Goal: Task Accomplishment & Management: Manage account settings

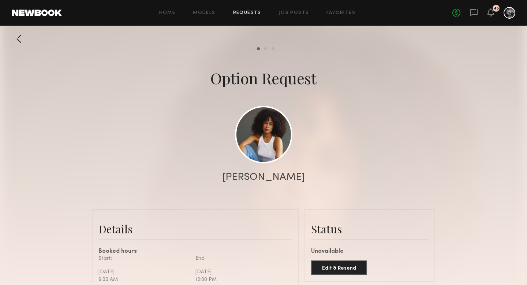
click at [243, 13] on link "Requests" at bounding box center [247, 13] width 28 height 5
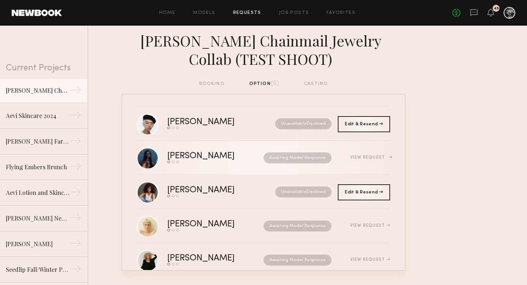
click at [195, 151] on link "Nyawuta C. Send request Model response Book model Awaiting Model Response View …" at bounding box center [263, 158] width 253 height 34
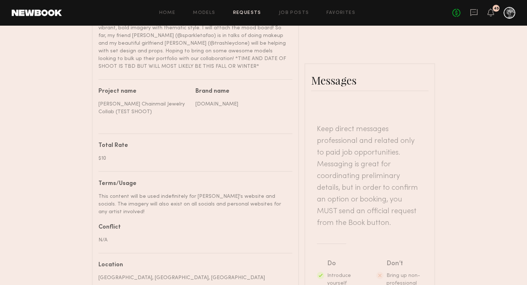
scroll to position [398, 0]
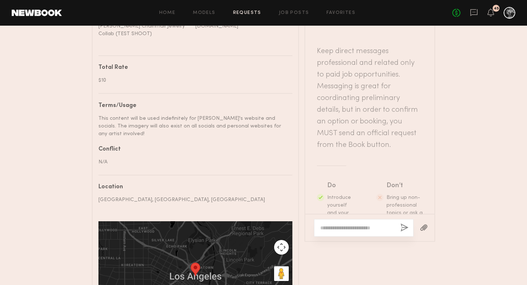
click at [336, 224] on textarea at bounding box center [357, 227] width 74 height 7
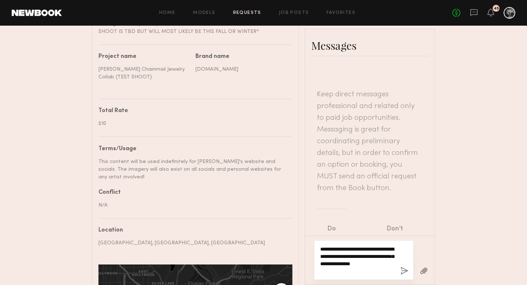
scroll to position [14, 0]
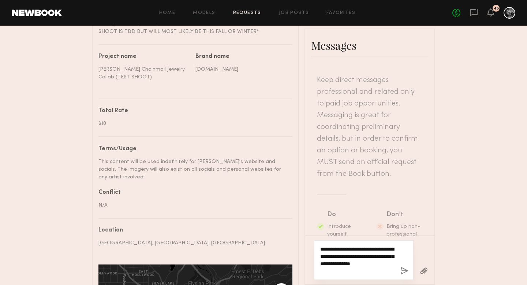
click at [320, 245] on textarea "**********" at bounding box center [357, 259] width 74 height 29
drag, startPoint x: 342, startPoint y: 265, endPoint x: 303, endPoint y: 231, distance: 51.6
click at [303, 231] on div "Details Booked hours Start: Saturday, October 25 9:00 AM End: Saturday, October…" at bounding box center [263, 117] width 343 height 526
click at [339, 267] on div "**********" at bounding box center [364, 260] width 100 height 40
click at [342, 262] on textarea "**********" at bounding box center [357, 259] width 74 height 29
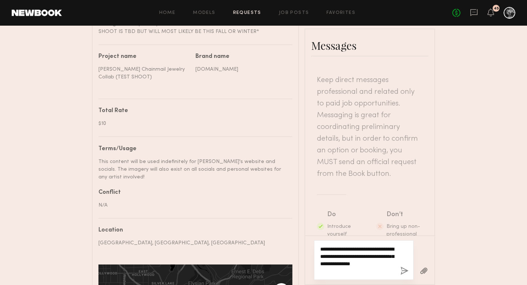
drag, startPoint x: 331, startPoint y: 262, endPoint x: 314, endPoint y: 262, distance: 16.8
click at [314, 262] on div "**********" at bounding box center [364, 260] width 100 height 40
click at [335, 263] on textarea "**********" at bounding box center [357, 256] width 74 height 37
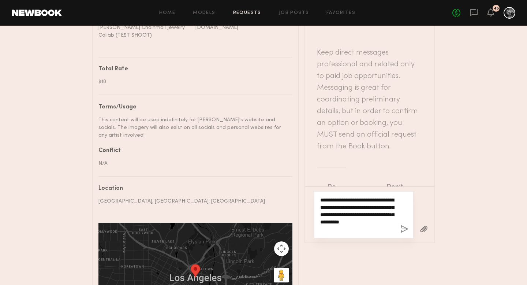
scroll to position [470, 0]
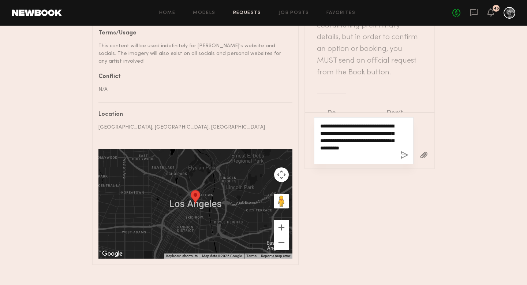
click at [330, 147] on textarea "**********" at bounding box center [357, 140] width 74 height 37
type textarea "**********"
click at [405, 151] on button "button" at bounding box center [404, 155] width 8 height 9
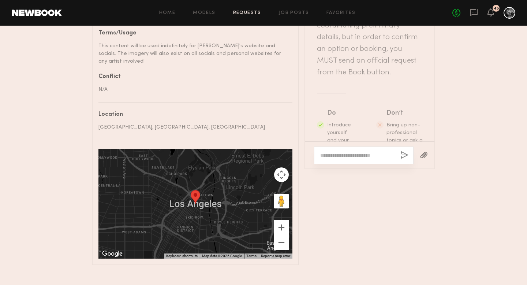
scroll to position [272, 0]
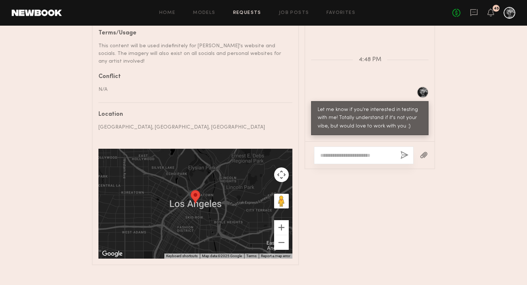
click at [245, 12] on link "Requests" at bounding box center [247, 13] width 28 height 5
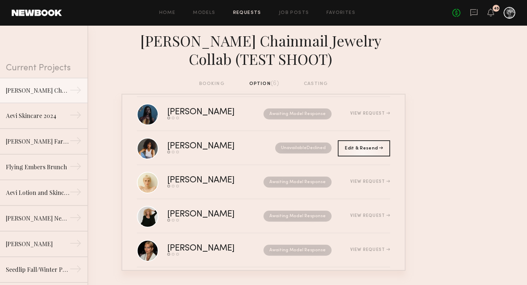
scroll to position [51, 0]
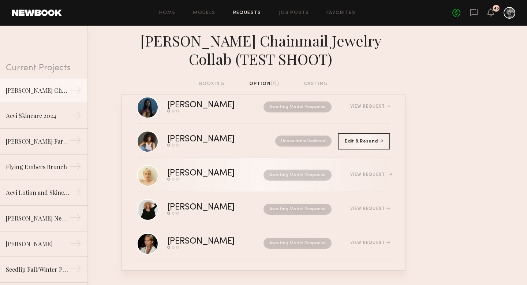
click at [348, 177] on div "View Request" at bounding box center [360, 174] width 59 height 5
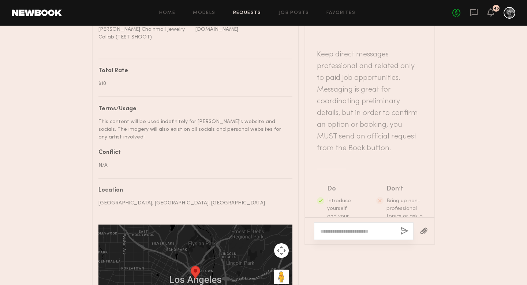
scroll to position [396, 0]
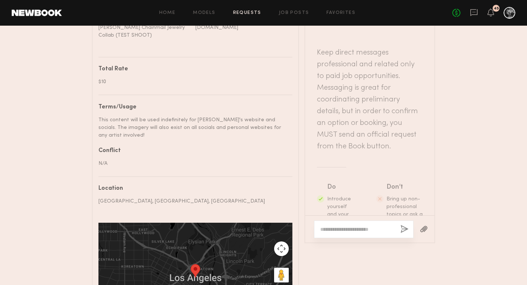
click at [385, 225] on textarea at bounding box center [357, 228] width 74 height 7
paste textarea "**********"
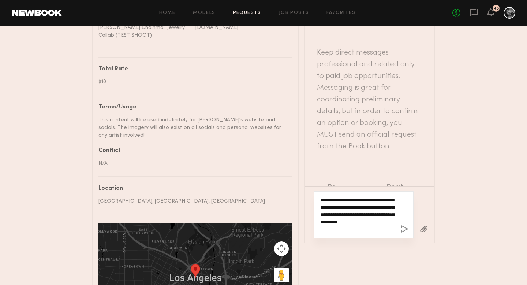
type textarea "**********"
click at [401, 225] on button "button" at bounding box center [404, 229] width 8 height 9
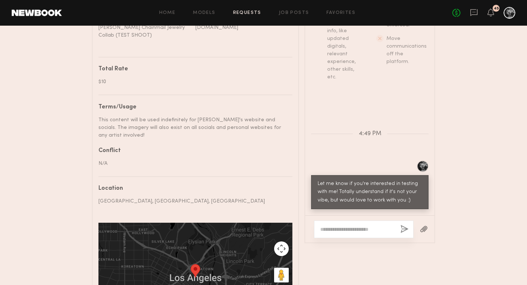
click at [244, 12] on link "Requests" at bounding box center [247, 13] width 28 height 5
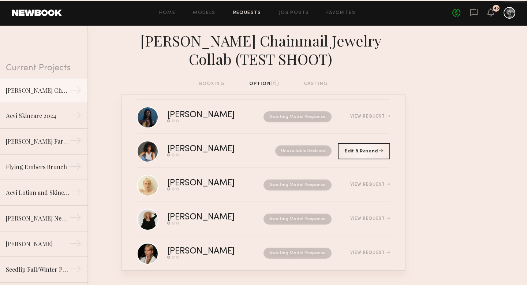
scroll to position [53, 0]
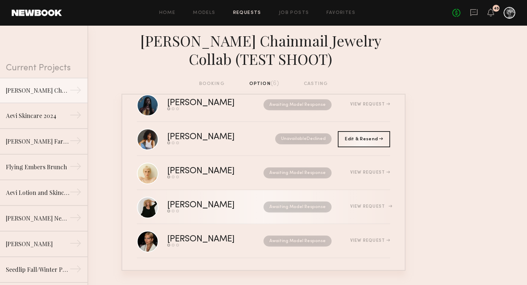
click at [371, 206] on div "View Request" at bounding box center [370, 206] width 40 height 4
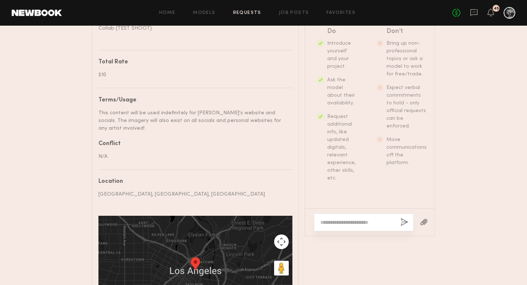
scroll to position [470, 0]
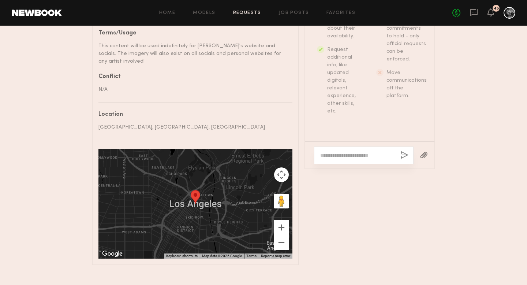
click at [358, 151] on textarea at bounding box center [357, 154] width 74 height 7
paste textarea "**********"
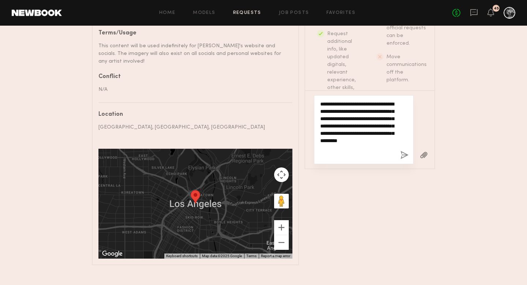
type textarea "**********"
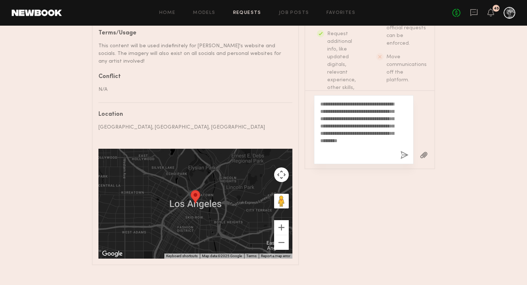
click at [404, 151] on button "button" at bounding box center [404, 155] width 8 height 9
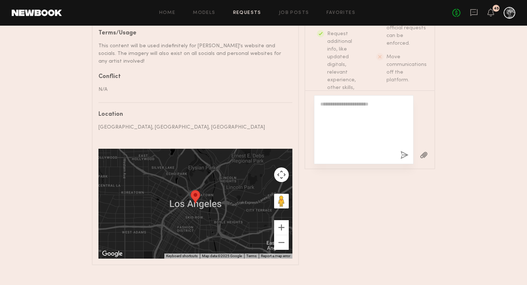
scroll to position [289, 0]
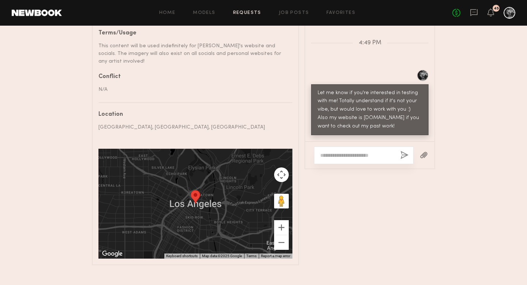
click at [233, 12] on div "Home Models Requests Job Posts Favorites Sign Out" at bounding box center [257, 13] width 390 height 5
click at [240, 13] on link "Requests" at bounding box center [247, 13] width 28 height 5
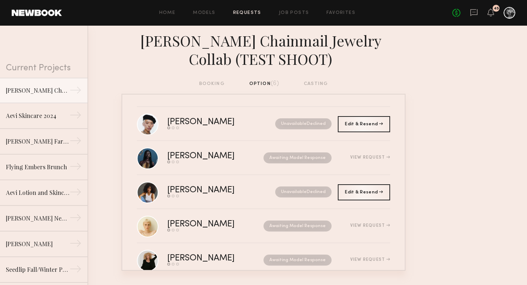
scroll to position [53, 0]
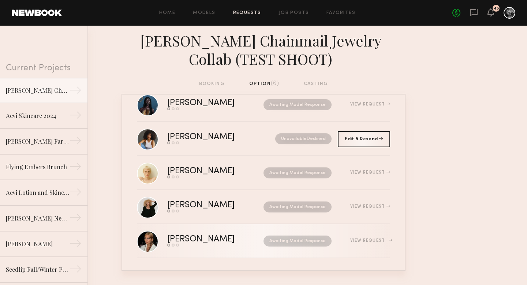
click at [361, 242] on div "View Request" at bounding box center [370, 240] width 40 height 4
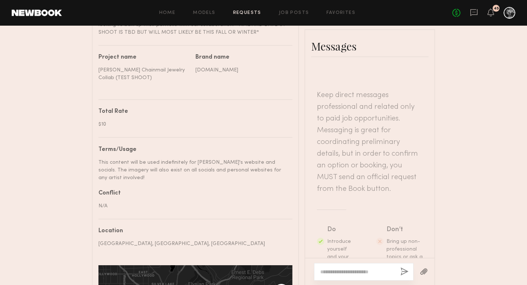
scroll to position [1, 0]
click at [358, 268] on textarea at bounding box center [357, 271] width 74 height 7
paste textarea "**********"
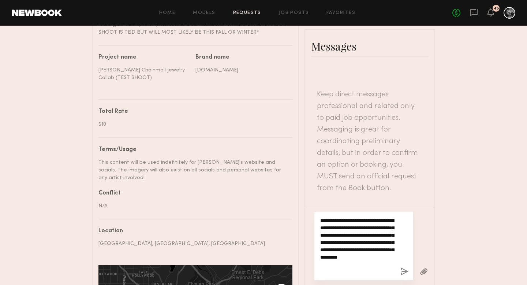
type textarea "**********"
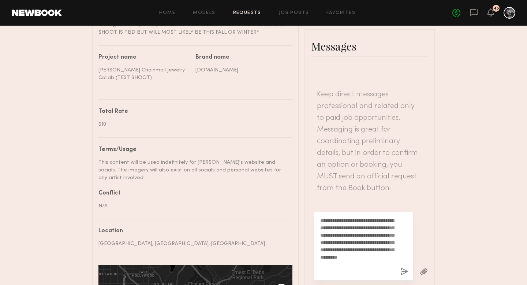
click at [402, 267] on button "button" at bounding box center [404, 271] width 8 height 9
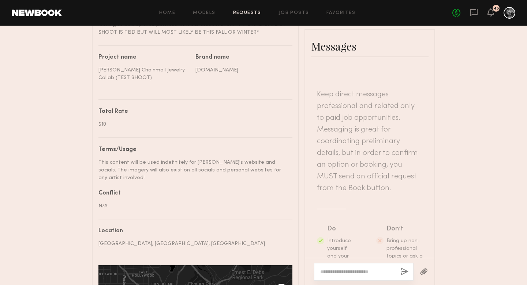
scroll to position [289, 0]
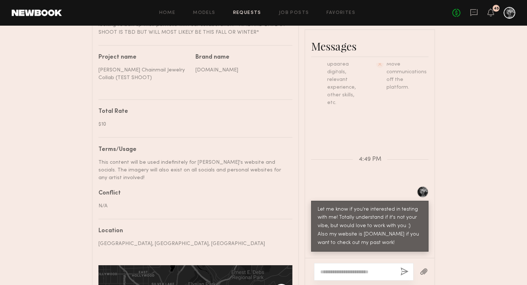
click at [248, 10] on div "Home Models Requests Job Posts Favorites Sign Out No fees up to $5,000 45" at bounding box center [288, 13] width 453 height 12
click at [248, 12] on link "Requests" at bounding box center [247, 13] width 28 height 5
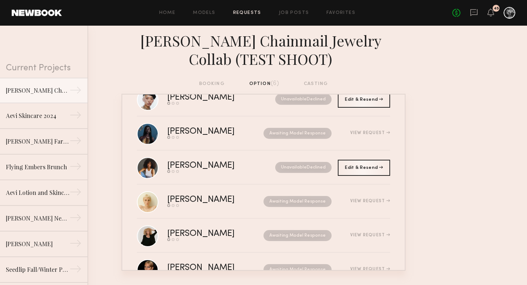
scroll to position [33, 0]
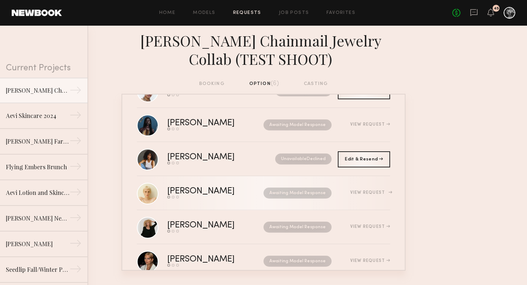
click at [356, 195] on div "Hollis H. Send request Model response Book model Awaiting Model Response View R…" at bounding box center [278, 192] width 223 height 11
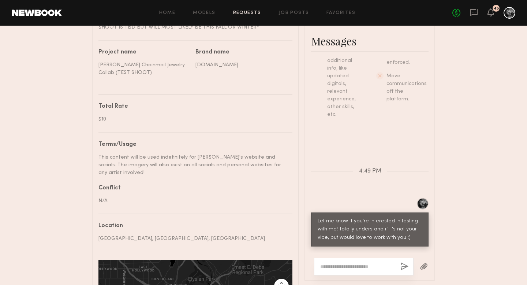
scroll to position [371, 0]
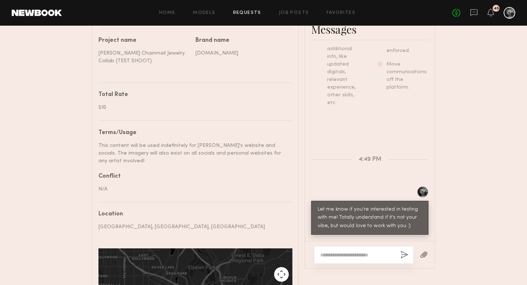
click at [358, 251] on textarea at bounding box center [357, 254] width 74 height 7
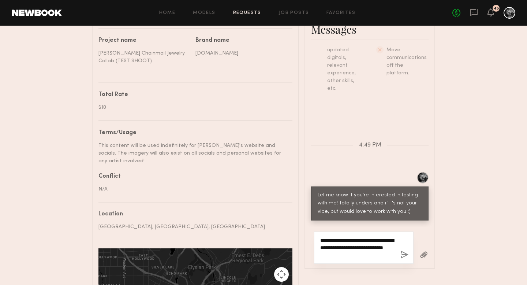
type textarea "**********"
click at [406, 250] on button "button" at bounding box center [404, 254] width 8 height 9
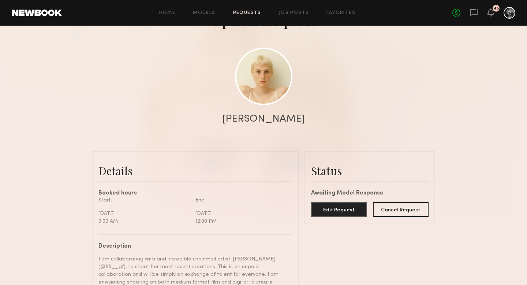
scroll to position [0, 0]
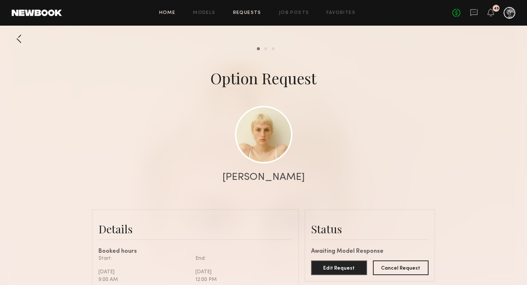
click at [173, 14] on link "Home" at bounding box center [167, 13] width 16 height 5
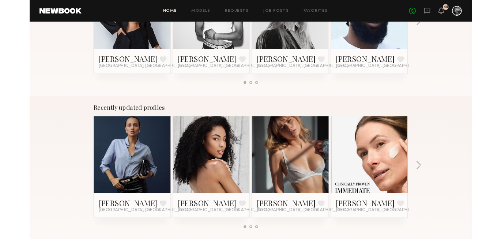
scroll to position [372, 0]
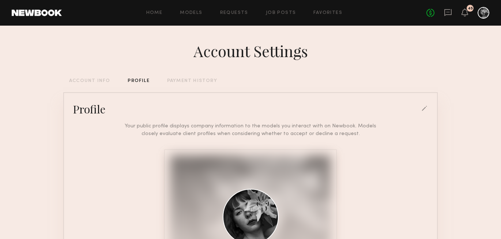
scroll to position [161, 0]
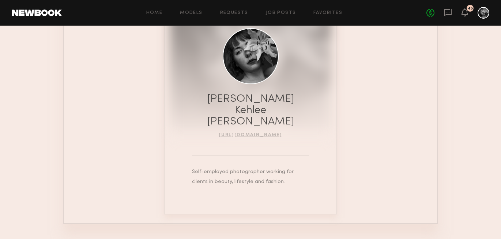
click at [255, 64] on div at bounding box center [251, 56] width 56 height 56
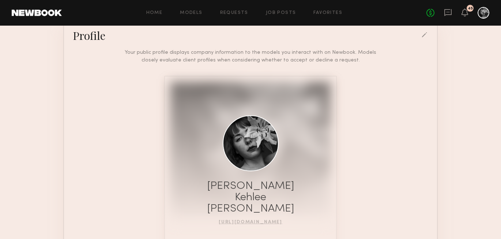
scroll to position [135, 0]
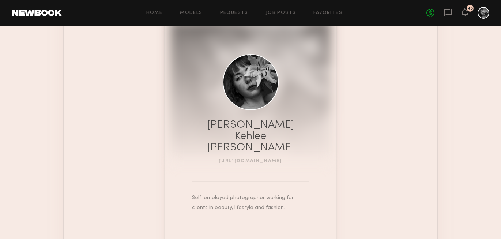
click at [257, 159] on link "[URL][DOMAIN_NAME]" at bounding box center [251, 161] width 64 height 4
click at [484, 14] on div at bounding box center [484, 13] width 12 height 12
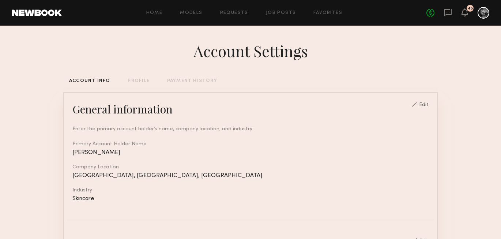
click at [136, 80] on div "PROFILE" at bounding box center [139, 81] width 22 height 5
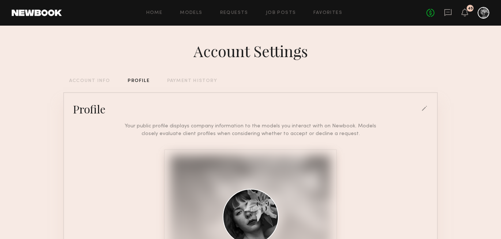
click at [424, 108] on div at bounding box center [425, 109] width 7 height 7
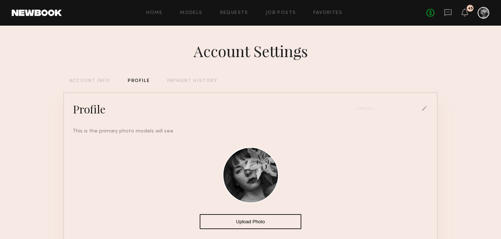
click at [242, 221] on button "Upload Photo" at bounding box center [251, 221] width 102 height 15
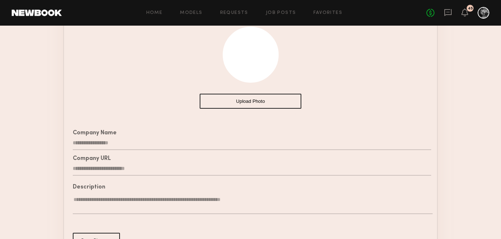
scroll to position [184, 0]
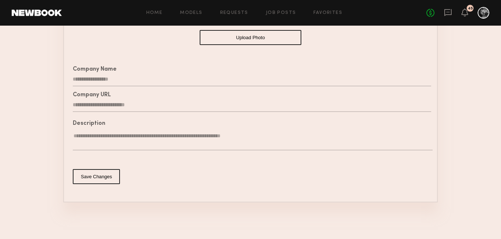
click at [110, 176] on button "Save Changes" at bounding box center [96, 176] width 47 height 15
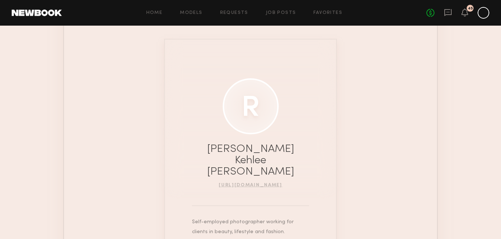
scroll to position [114, 0]
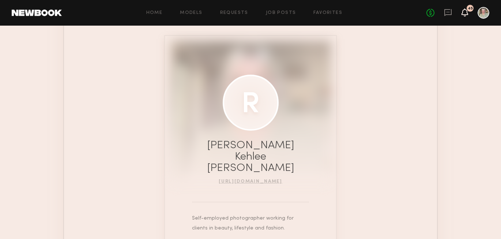
click at [468, 11] on icon at bounding box center [465, 12] width 7 height 8
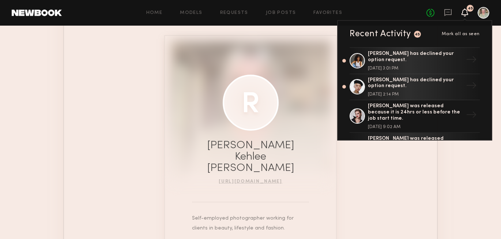
click at [468, 11] on icon at bounding box center [465, 12] width 7 height 8
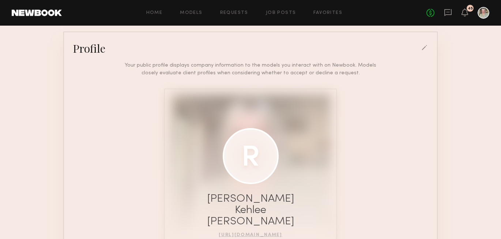
scroll to position [49, 0]
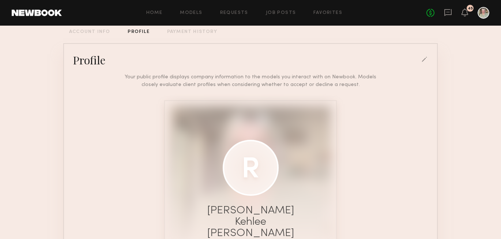
click at [425, 61] on div at bounding box center [425, 60] width 7 height 7
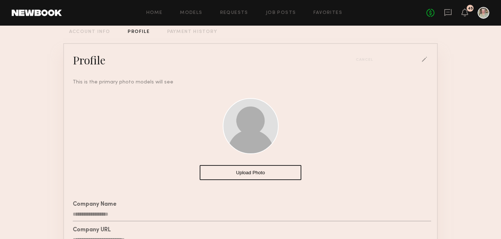
click at [271, 172] on button "Upload Photo" at bounding box center [251, 172] width 102 height 15
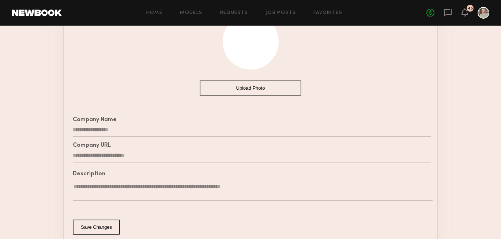
scroll to position [184, 0]
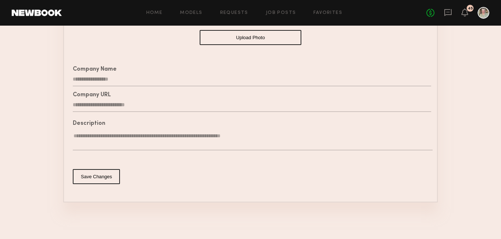
click at [90, 174] on button "Save Changes" at bounding box center [96, 176] width 47 height 15
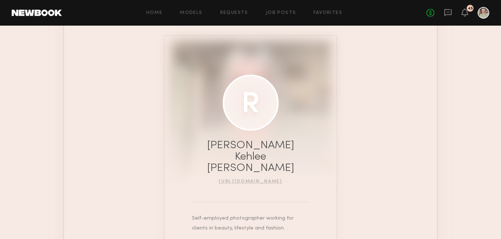
scroll to position [87, 0]
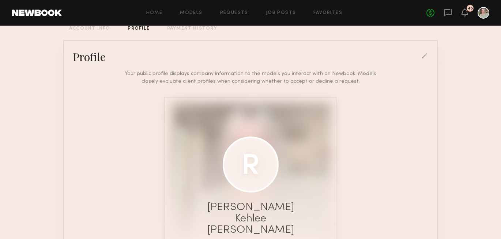
scroll to position [53, 0]
click at [425, 57] on div at bounding box center [425, 56] width 7 height 7
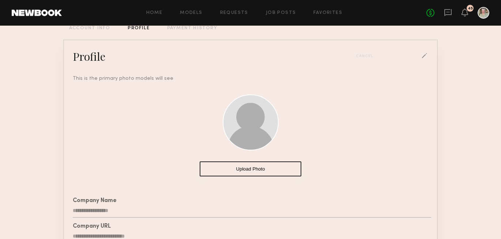
click at [258, 170] on button "Upload Photo" at bounding box center [251, 168] width 102 height 15
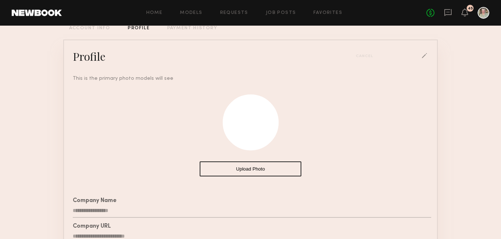
scroll to position [184, 0]
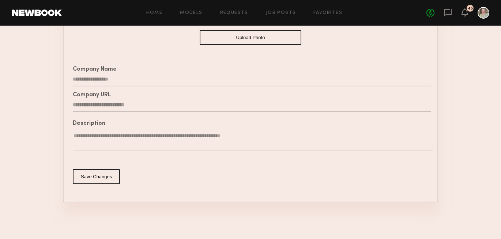
click at [109, 180] on button "Save Changes" at bounding box center [96, 176] width 47 height 15
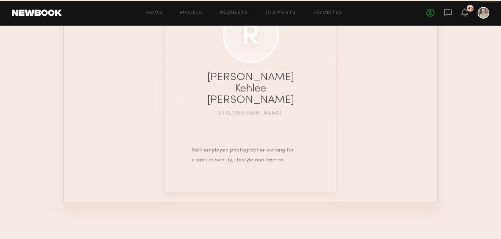
scroll to position [161, 0]
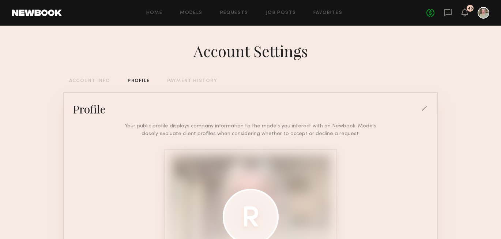
click at [56, 12] on link at bounding box center [37, 13] width 50 height 7
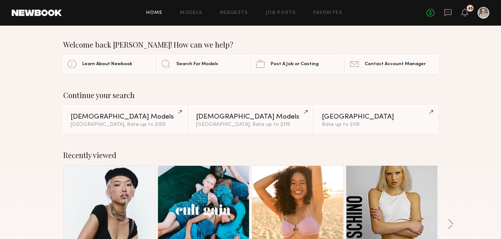
click at [485, 13] on div at bounding box center [484, 13] width 12 height 12
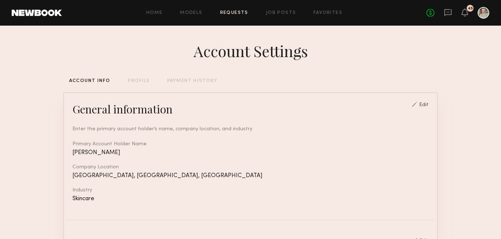
click at [238, 12] on link "Requests" at bounding box center [234, 13] width 28 height 5
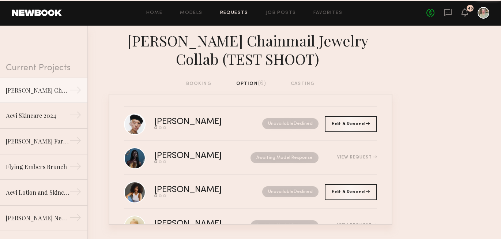
click at [487, 16] on div at bounding box center [484, 13] width 12 height 12
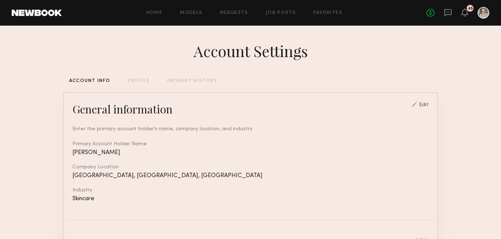
click at [144, 81] on div "PROFILE" at bounding box center [139, 81] width 22 height 5
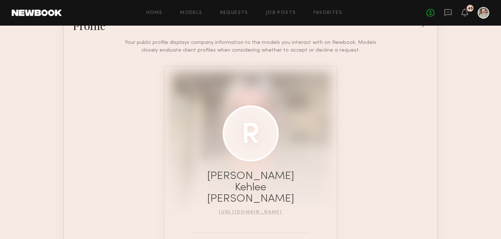
scroll to position [90, 0]
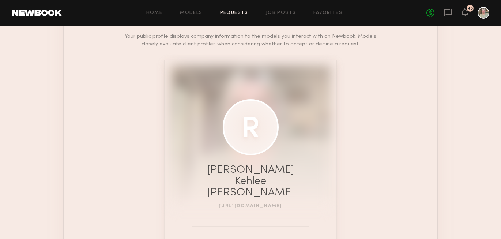
click at [246, 11] on link "Requests" at bounding box center [234, 13] width 28 height 5
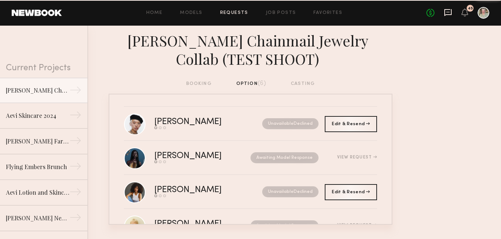
click at [449, 13] on icon at bounding box center [448, 12] width 8 height 8
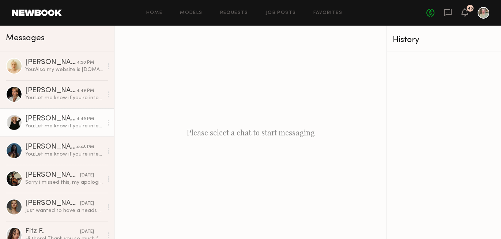
click at [63, 123] on div "You: Let me know if you're interested in testing with me! Totally understand if…" at bounding box center [64, 126] width 78 height 7
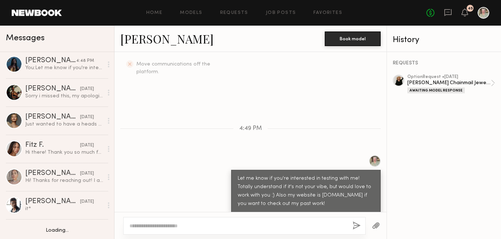
scroll to position [93, 0]
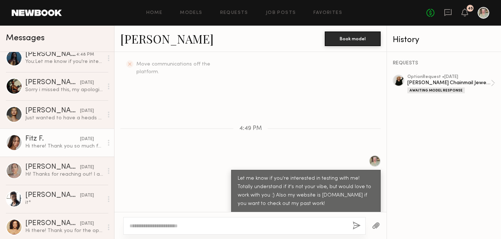
click at [59, 149] on div "Hi there! Thank you so much for sending the option request for this 4/5! I won’…" at bounding box center [64, 146] width 78 height 7
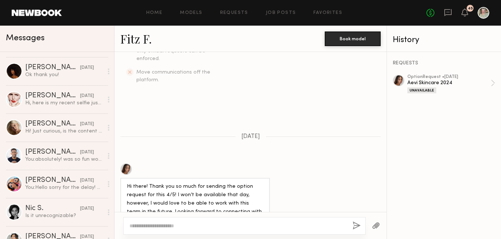
scroll to position [362, 0]
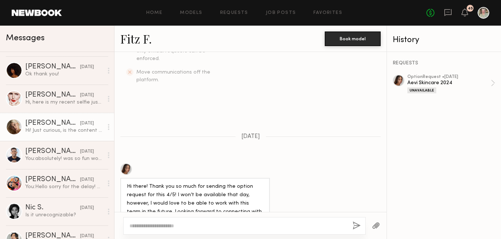
click at [49, 132] on div "Hi! Just curious, is the content from this shoot out just yet? I had a lot of f…" at bounding box center [64, 130] width 78 height 7
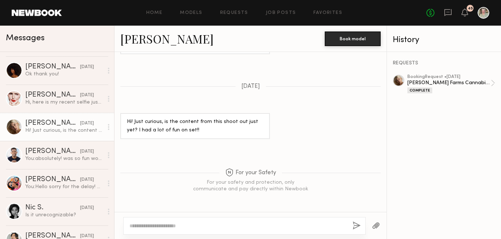
scroll to position [826, 0]
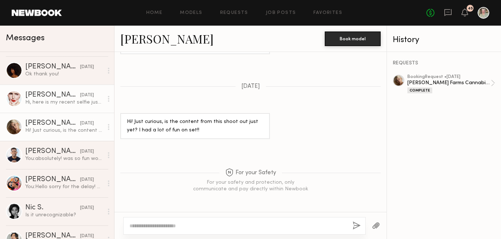
click at [59, 102] on div "Hi, here is my recent selfie just in case" at bounding box center [64, 102] width 78 height 7
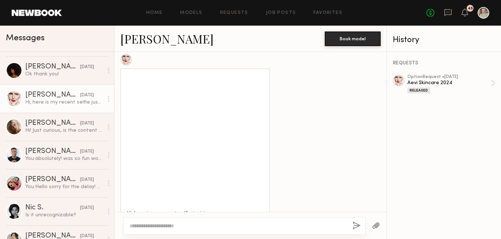
scroll to position [272, 0]
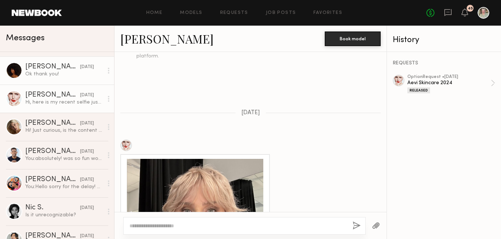
click at [56, 74] on div "Ok thank you!" at bounding box center [64, 74] width 78 height 7
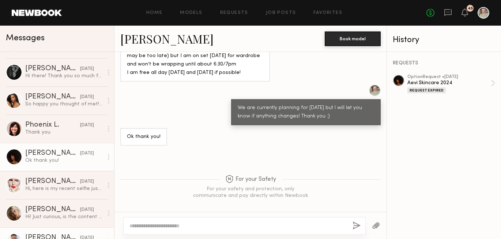
scroll to position [271, 0]
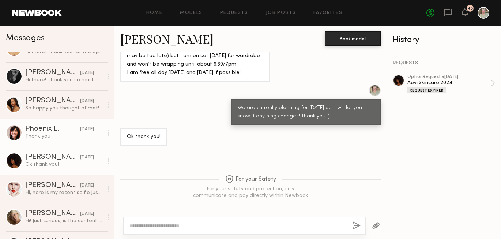
click at [75, 135] on div "Thank you" at bounding box center [64, 136] width 78 height 7
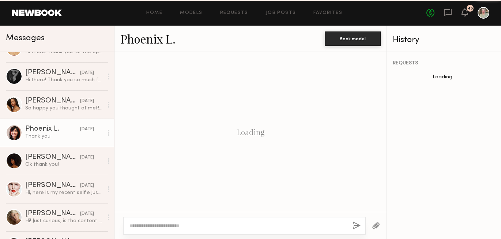
scroll to position [362, 0]
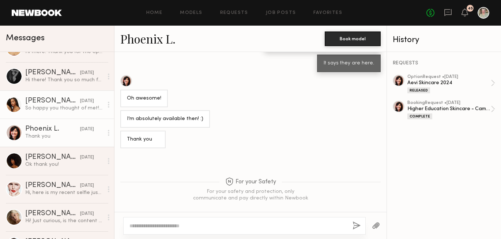
click at [66, 106] on div "So happy you thought of met! I’m available and flexible Friday. I’ll keep an ey…" at bounding box center [64, 108] width 78 height 7
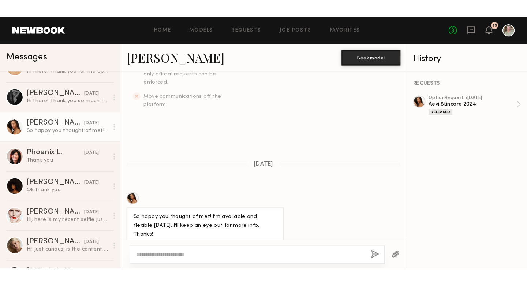
scroll to position [306, 0]
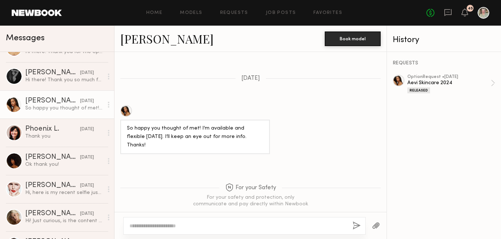
click at [125, 106] on div at bounding box center [126, 111] width 12 height 12
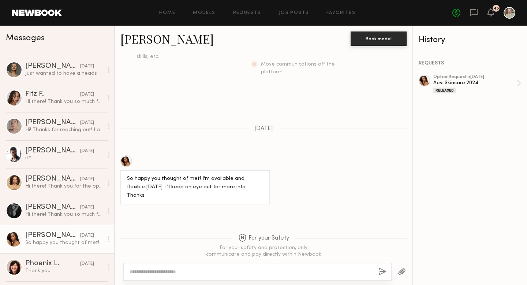
scroll to position [0, 0]
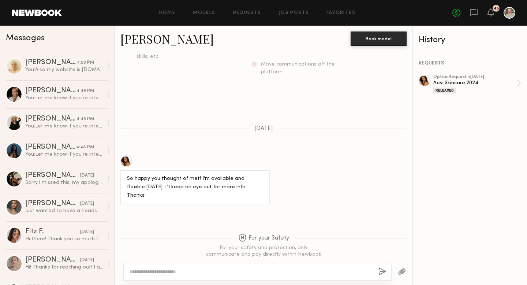
click at [29, 13] on link at bounding box center [37, 13] width 50 height 7
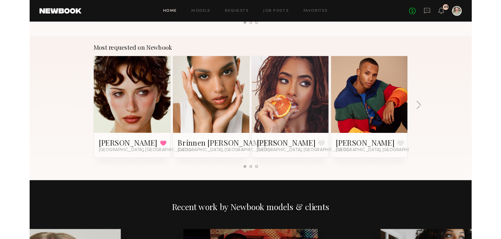
scroll to position [628, 0]
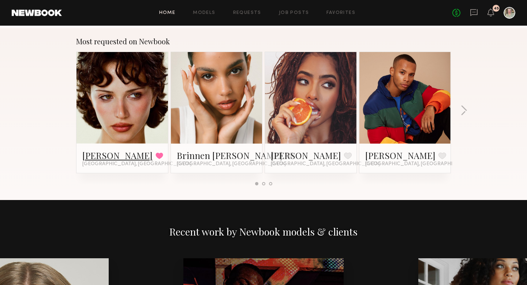
click at [90, 155] on link "Jessie M." at bounding box center [117, 155] width 70 height 12
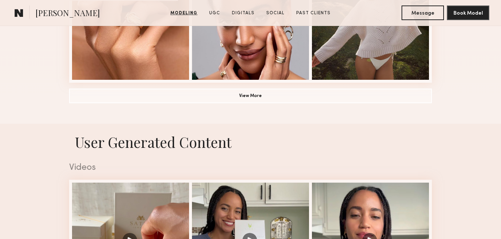
scroll to position [733, 0]
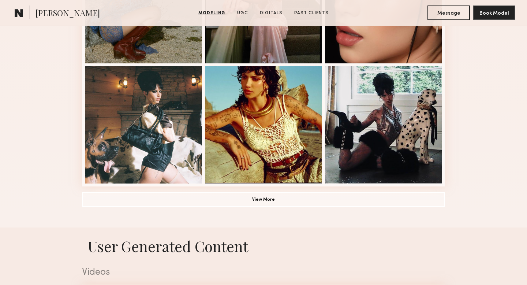
scroll to position [510, 0]
click at [442, 10] on button "Message" at bounding box center [448, 12] width 42 height 15
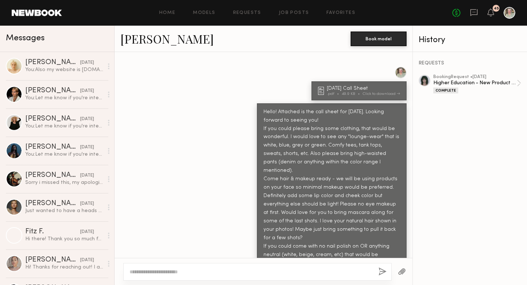
scroll to position [250, 0]
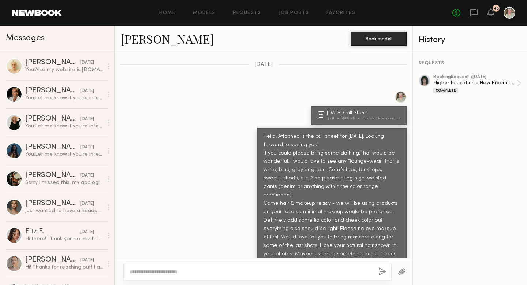
click at [357, 109] on div "[DATE] Call Sheet .pdf 49.9 KB Click to download" at bounding box center [358, 115] width 95 height 19
click at [356, 114] on div "Oct 1 Call Sheet" at bounding box center [364, 112] width 75 height 5
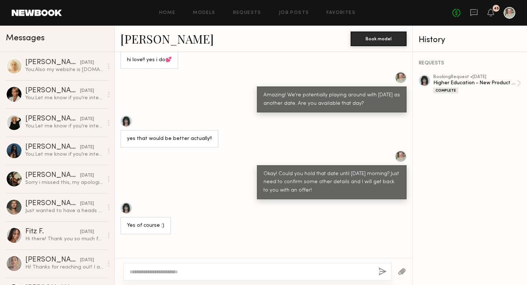
scroll to position [329, 0]
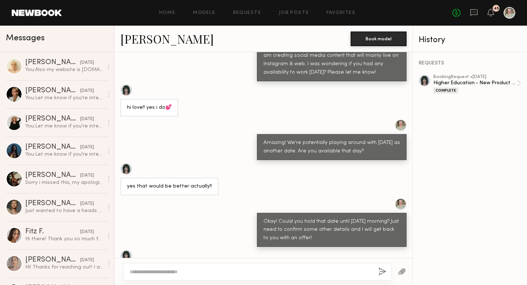
click at [128, 84] on div at bounding box center [126, 90] width 12 height 12
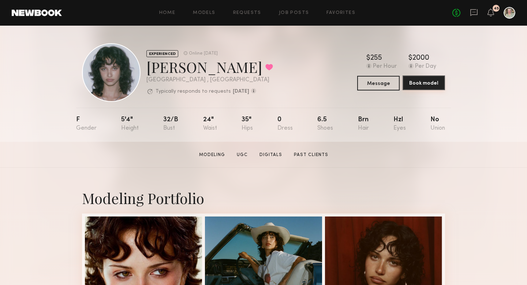
click at [421, 83] on button "Book model" at bounding box center [423, 82] width 42 height 15
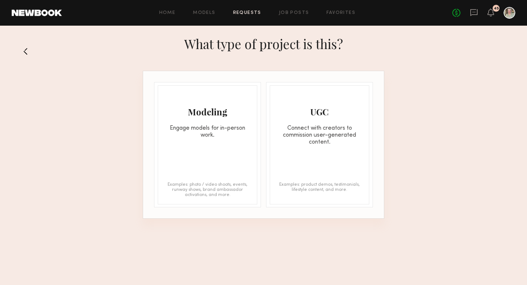
click at [229, 127] on div "Engage models for in-person work." at bounding box center [207, 132] width 99 height 14
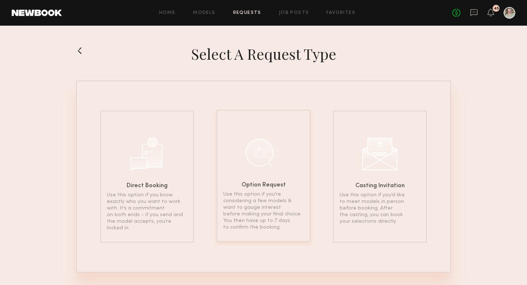
click at [255, 146] on div at bounding box center [263, 152] width 37 height 37
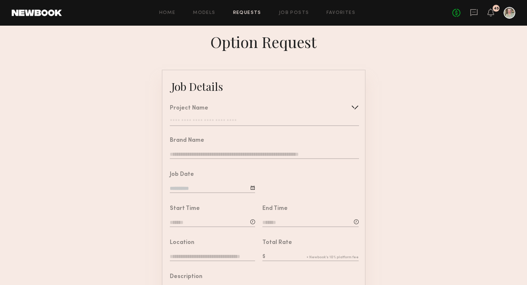
click at [353, 106] on div at bounding box center [355, 107] width 12 height 12
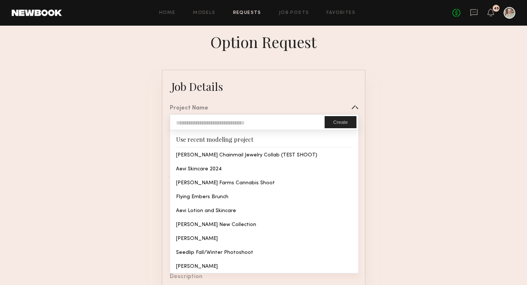
type input "**********"
type input "*********"
type input "**********"
type textarea "**********"
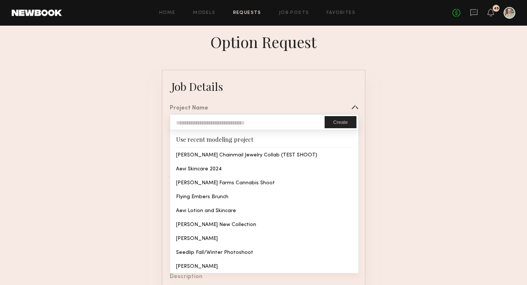
type textarea "**********"
click at [287, 157] on common-border "**********" at bounding box center [264, 274] width 204 height 408
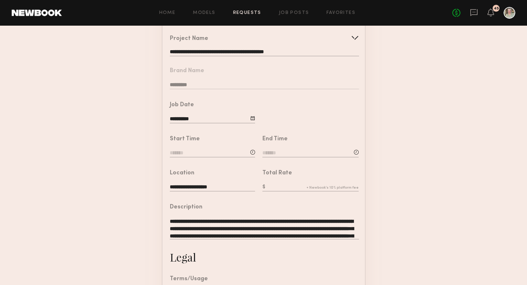
scroll to position [74, 0]
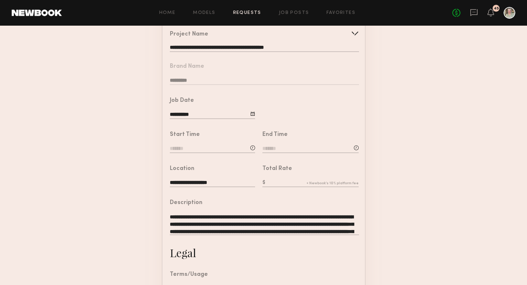
click at [233, 147] on input at bounding box center [212, 149] width 85 height 8
click at [190, 189] on span at bounding box center [191, 191] width 8 height 8
type input "********"
type input "**"
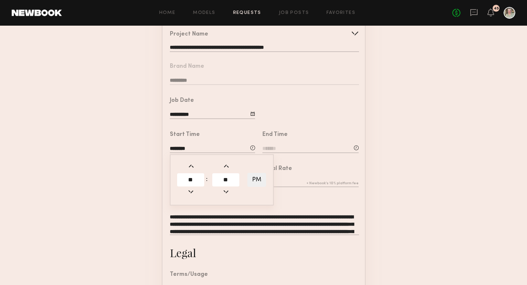
click at [190, 189] on span at bounding box center [191, 191] width 8 height 8
type input "********"
type input "**"
click at [190, 189] on span at bounding box center [191, 191] width 8 height 8
type input "*******"
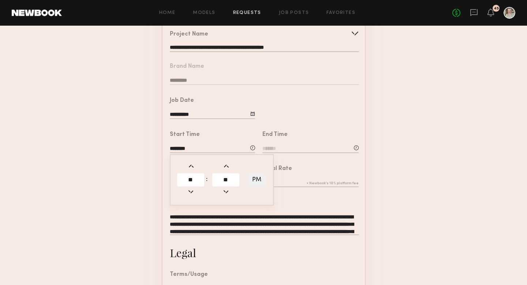
type input "**"
click at [190, 189] on span at bounding box center [191, 191] width 8 height 8
type input "*******"
type input "**"
click at [191, 165] on span at bounding box center [191, 166] width 8 height 8
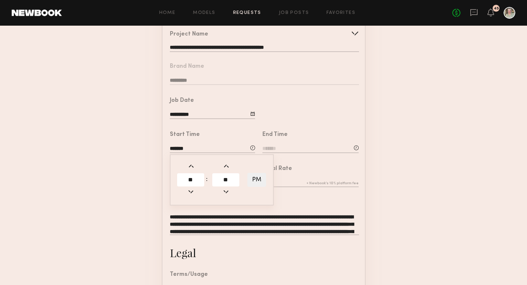
type input "*******"
type input "**"
click at [259, 180] on button "PM" at bounding box center [256, 180] width 19 height 14
type input "*******"
click at [289, 146] on input at bounding box center [310, 149] width 96 height 8
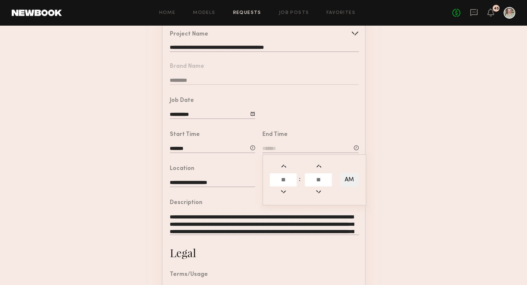
click at [284, 165] on span at bounding box center [283, 166] width 8 height 8
type input "*******"
type input "**"
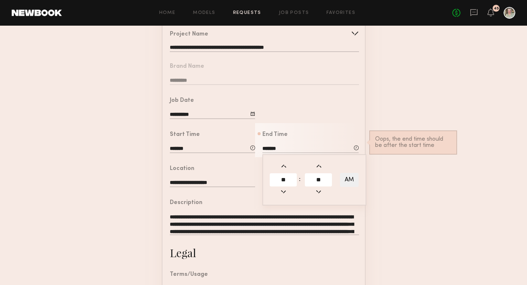
click at [284, 165] on span at bounding box center [283, 166] width 8 height 8
type input "*******"
type input "**"
click at [284, 165] on span at bounding box center [283, 166] width 8 height 8
type input "*******"
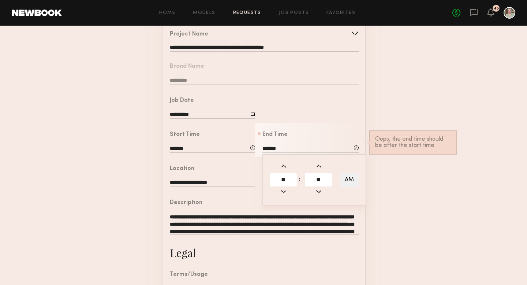
type input "**"
click at [284, 165] on span at bounding box center [283, 166] width 8 height 8
type input "*******"
type input "**"
click at [284, 165] on span at bounding box center [283, 166] width 8 height 8
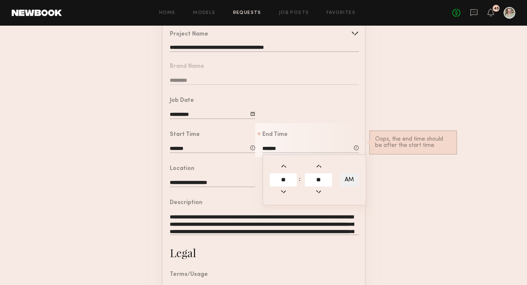
type input "*******"
type input "**"
click at [284, 165] on span at bounding box center [283, 166] width 8 height 8
type input "*******"
type input "**"
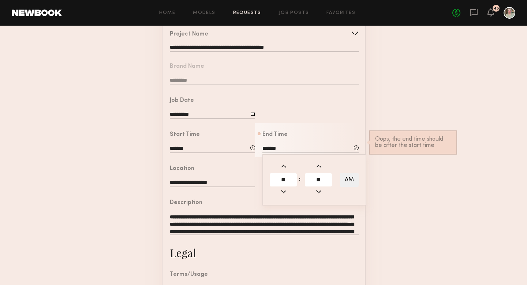
click at [284, 165] on span at bounding box center [283, 166] width 8 height 8
type input "*******"
type input "**"
click at [284, 165] on span at bounding box center [283, 166] width 8 height 8
type input "*******"
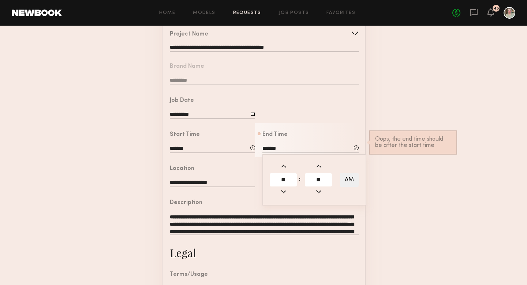
type input "**"
click at [284, 165] on span at bounding box center [283, 166] width 8 height 8
type input "*******"
type input "**"
click at [284, 165] on span at bounding box center [283, 166] width 8 height 8
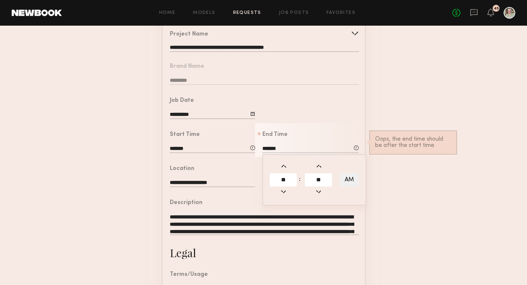
type input "********"
type input "**"
click at [284, 165] on span at bounding box center [283, 166] width 8 height 8
type input "********"
type input "**"
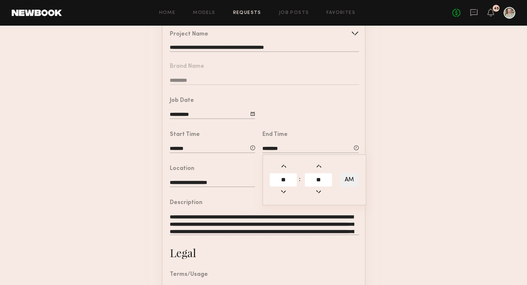
click at [284, 165] on span at bounding box center [283, 166] width 8 height 8
type input "********"
type input "**"
click at [397, 199] on form "**********" at bounding box center [263, 200] width 527 height 408
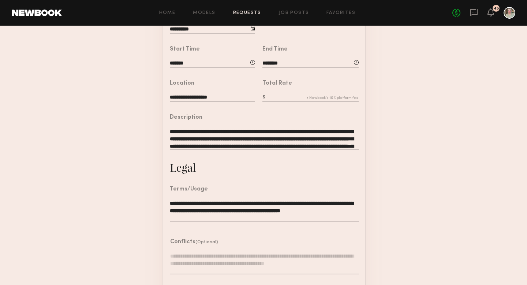
scroll to position [161, 0]
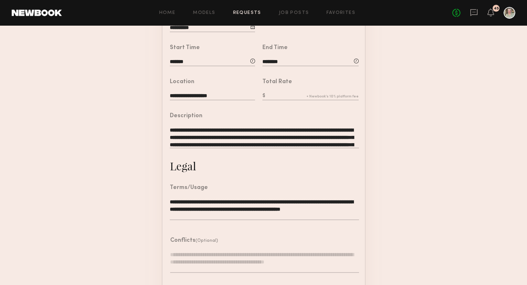
click at [333, 140] on textarea "**********" at bounding box center [264, 137] width 189 height 22
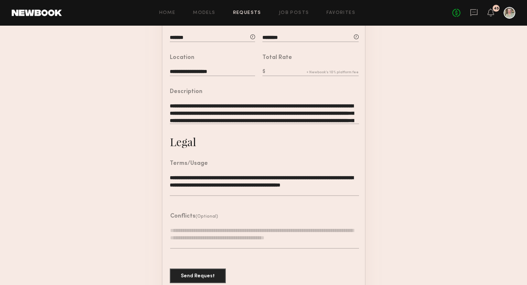
scroll to position [197, 0]
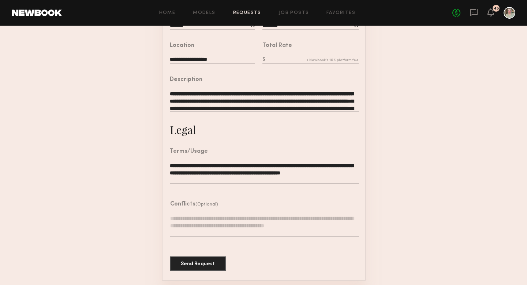
click at [347, 106] on textarea "**********" at bounding box center [264, 101] width 189 height 22
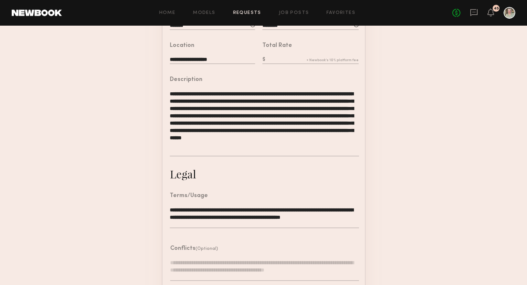
scroll to position [0, 0]
click at [170, 91] on textarea "**********" at bounding box center [264, 123] width 189 height 66
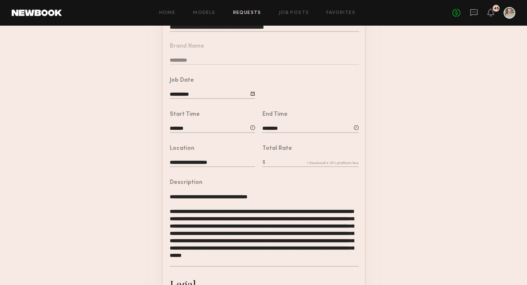
scroll to position [96, 0]
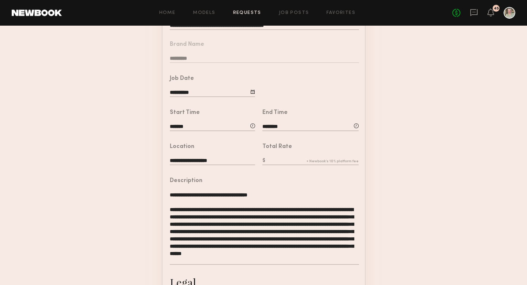
type textarea "**********"
click at [281, 161] on input "text" at bounding box center [310, 161] width 96 height 8
type input "**"
click at [491, 14] on icon at bounding box center [491, 12] width 6 height 5
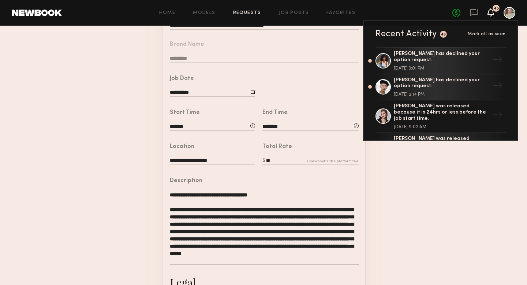
click at [118, 100] on form "**********" at bounding box center [263, 203] width 527 height 459
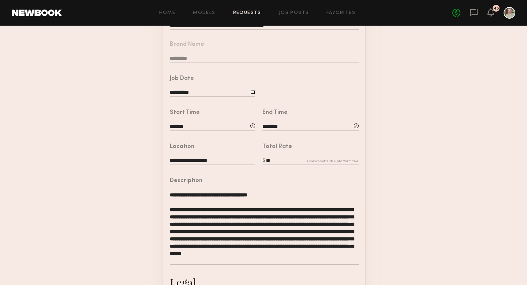
scroll to position [0, 0]
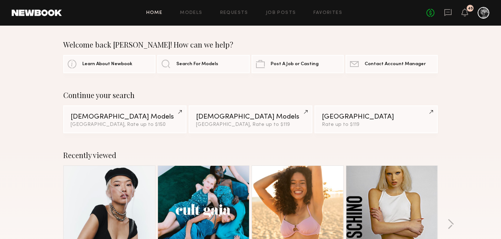
scroll to position [372, 0]
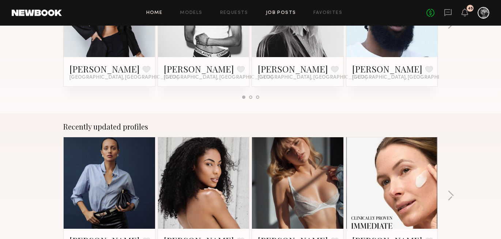
click at [281, 13] on link "Job Posts" at bounding box center [281, 13] width 30 height 5
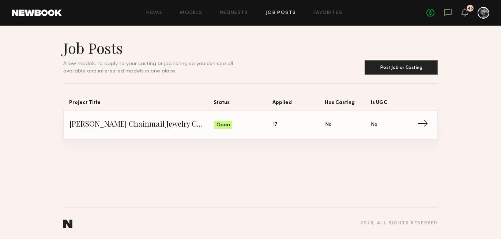
click at [309, 125] on span "Applied: 17" at bounding box center [299, 124] width 52 height 11
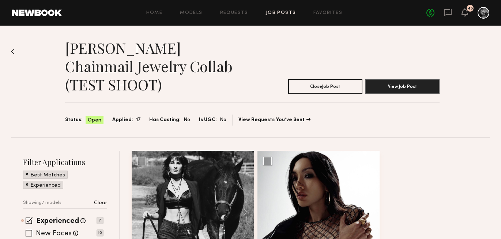
click at [128, 118] on span "Applied:" at bounding box center [122, 120] width 21 height 8
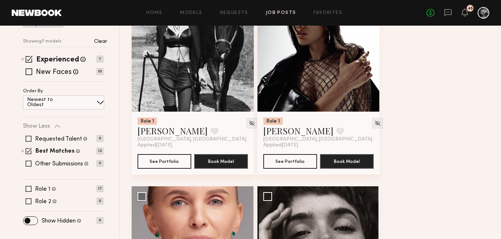
scroll to position [162, 0]
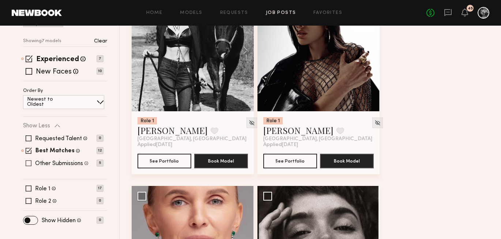
click at [29, 163] on span at bounding box center [29, 163] width 6 height 6
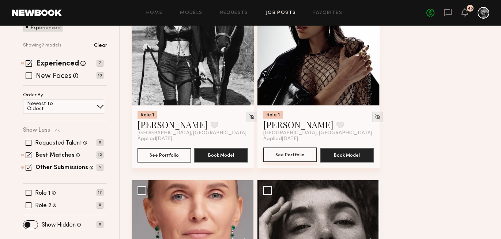
scroll to position [167, 0]
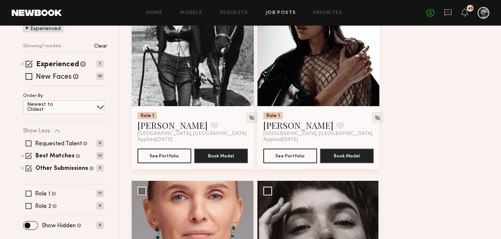
click at [82, 106] on div "Newest to Oldest" at bounding box center [63, 107] width 81 height 14
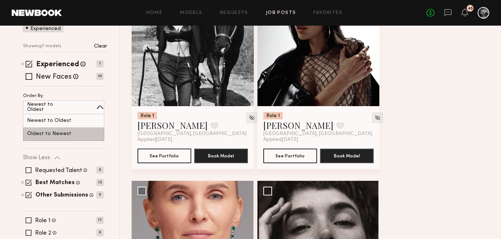
click at [73, 131] on div "Oldest to Newest" at bounding box center [63, 134] width 81 height 14
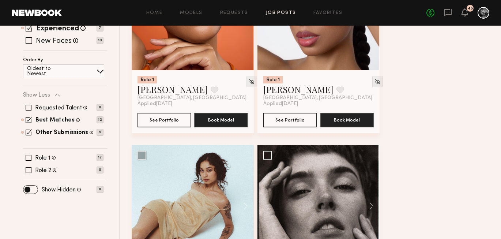
scroll to position [0, 0]
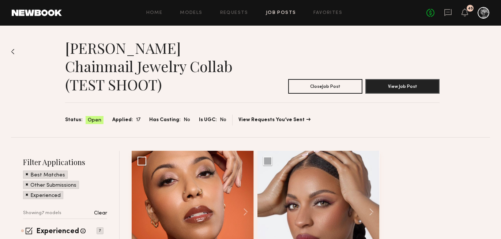
click at [126, 119] on span "Applied:" at bounding box center [122, 120] width 21 height 8
click at [26, 196] on span at bounding box center [27, 194] width 3 height 7
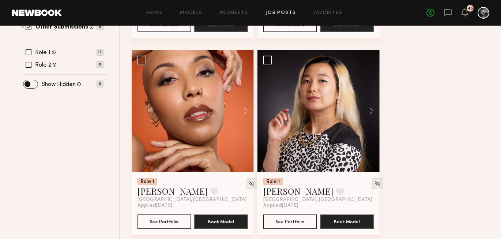
scroll to position [298, 0]
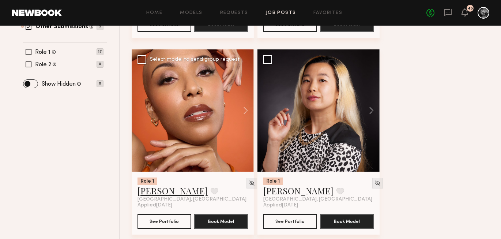
click at [155, 195] on link "[PERSON_NAME]" at bounding box center [173, 191] width 70 height 12
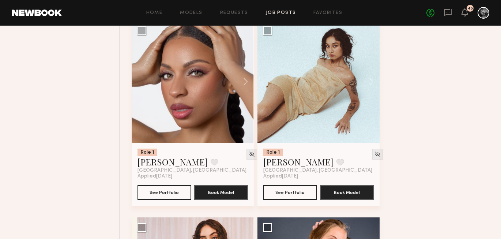
scroll to position [537, 0]
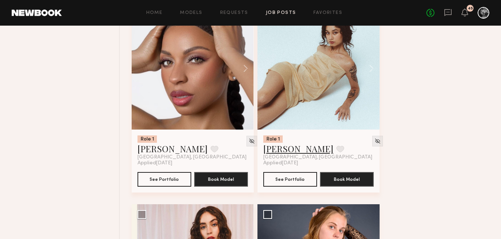
click at [280, 151] on link "[PERSON_NAME]" at bounding box center [298, 149] width 70 height 12
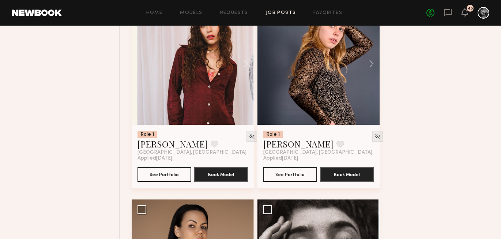
scroll to position [741, 0]
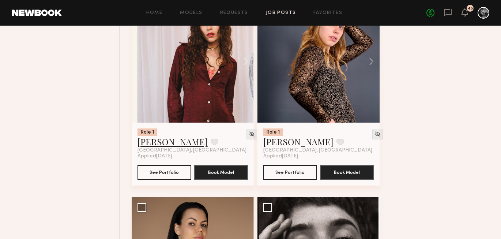
click at [170, 145] on link "Callandra H." at bounding box center [173, 142] width 70 height 12
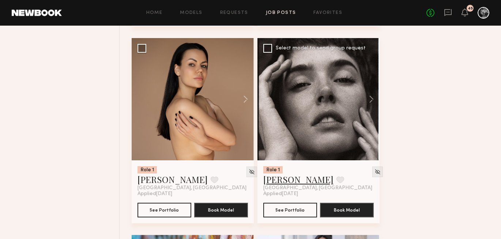
scroll to position [901, 0]
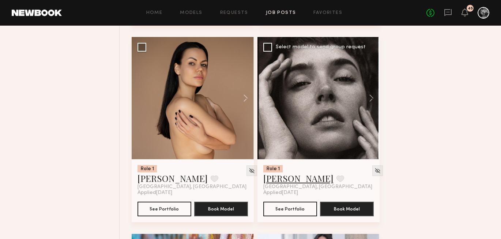
click at [277, 182] on link "[PERSON_NAME]" at bounding box center [298, 178] width 70 height 12
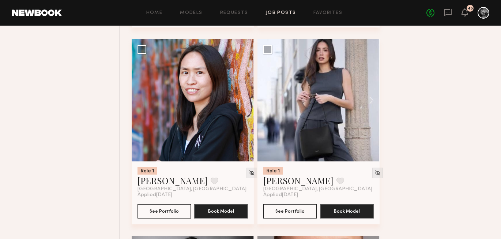
scroll to position [1095, 0]
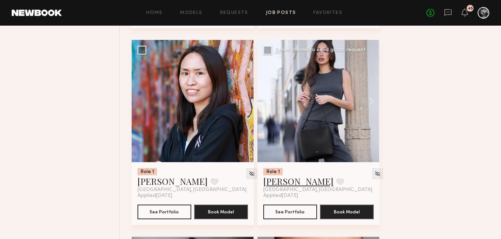
click at [282, 184] on link "[PERSON_NAME]" at bounding box center [298, 181] width 70 height 12
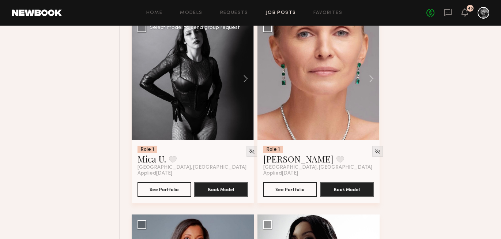
scroll to position [1301, 0]
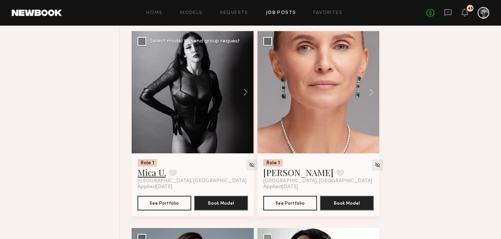
click at [142, 178] on link "Mica U." at bounding box center [152, 172] width 29 height 12
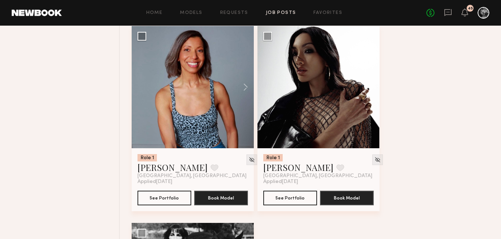
scroll to position [1505, 0]
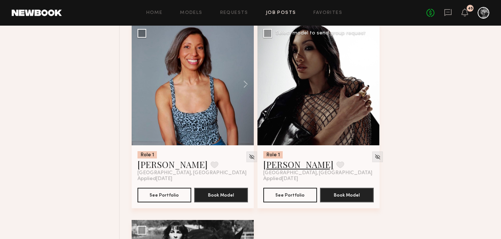
click at [282, 170] on link "[PERSON_NAME]" at bounding box center [298, 164] width 70 height 12
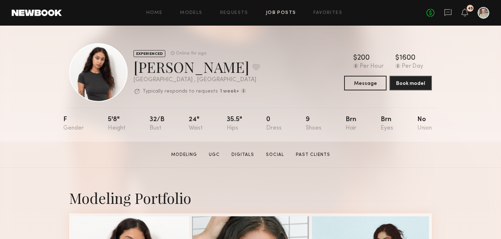
click at [275, 14] on link "Job Posts" at bounding box center [281, 13] width 30 height 5
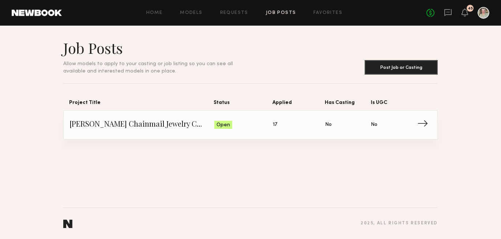
click at [221, 133] on link "[PERSON_NAME] Chainmail Jewelry Collab (TEST SHOOT) Status: Open Applied: 17 Ha…" at bounding box center [251, 124] width 362 height 29
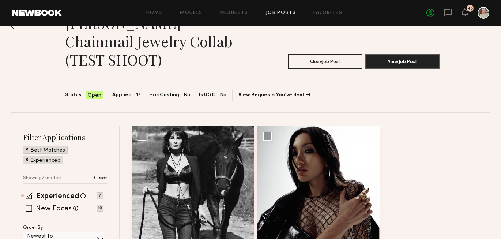
scroll to position [29, 0]
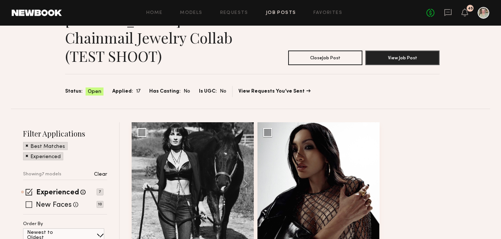
click at [29, 205] on span at bounding box center [29, 204] width 7 height 7
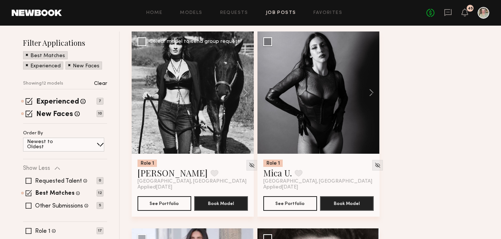
scroll to position [125, 0]
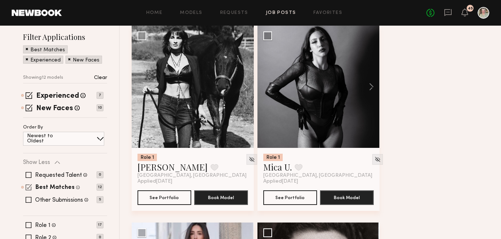
click at [28, 187] on span at bounding box center [29, 187] width 6 height 6
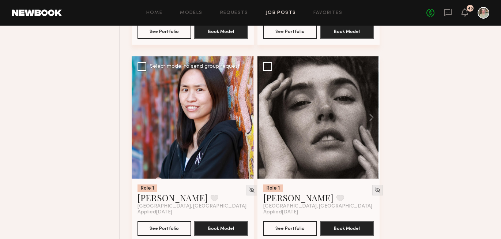
scroll to position [663, 0]
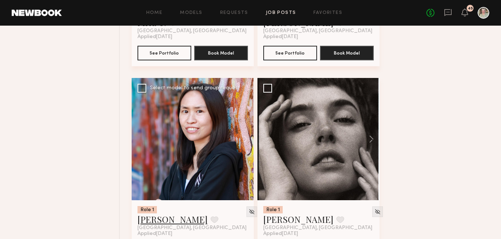
click at [157, 223] on link "[PERSON_NAME]" at bounding box center [173, 219] width 70 height 12
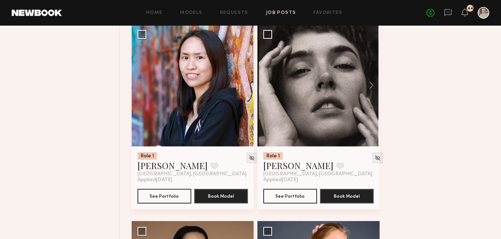
scroll to position [717, 0]
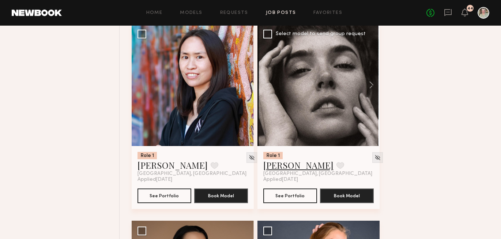
click at [287, 169] on link "[PERSON_NAME]" at bounding box center [298, 165] width 70 height 12
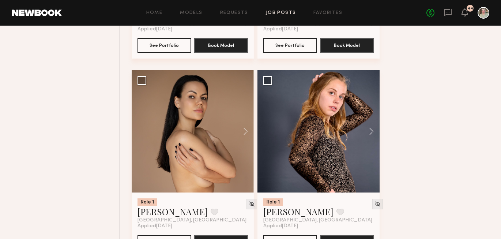
scroll to position [870, 0]
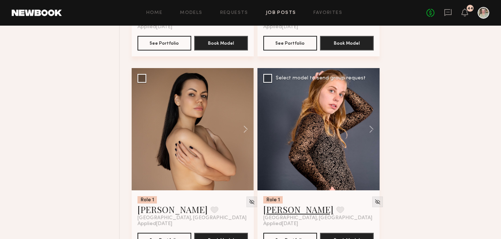
click at [283, 214] on link "Sandy G." at bounding box center [298, 209] width 70 height 12
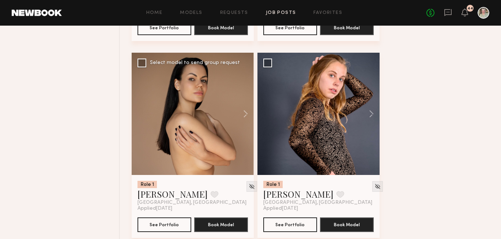
scroll to position [885, 0]
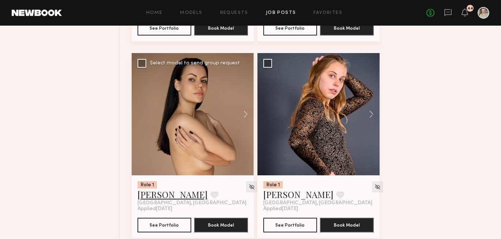
click at [162, 200] on link "Alina A." at bounding box center [173, 194] width 70 height 12
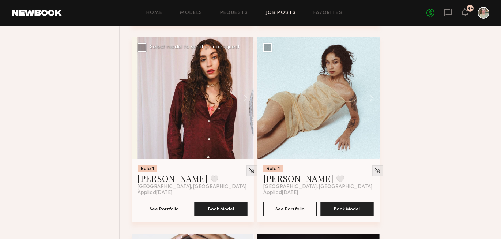
scroll to position [1100, 0]
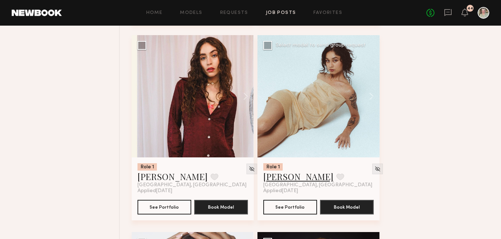
click at [274, 182] on link "Ash D." at bounding box center [298, 176] width 70 height 12
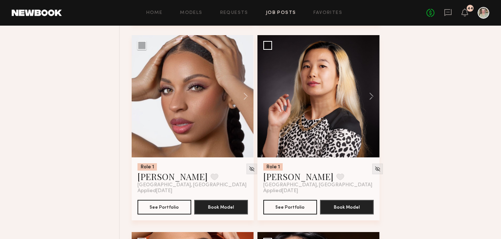
scroll to position [1301, 0]
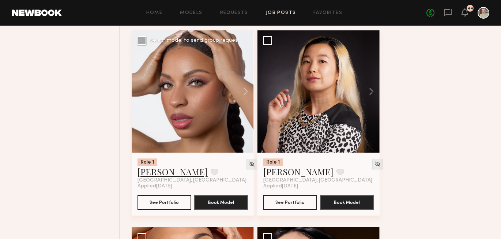
click at [149, 177] on link "Danika E." at bounding box center [173, 172] width 70 height 12
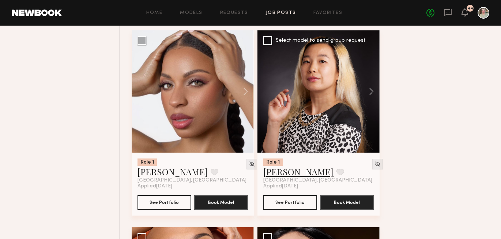
click at [285, 177] on link "Lillian C." at bounding box center [298, 172] width 70 height 12
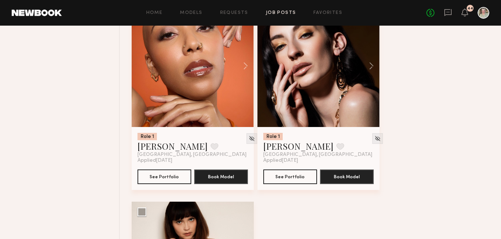
scroll to position [1498, 0]
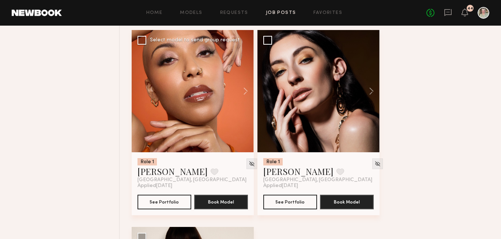
click at [184, 112] on div at bounding box center [193, 91] width 122 height 122
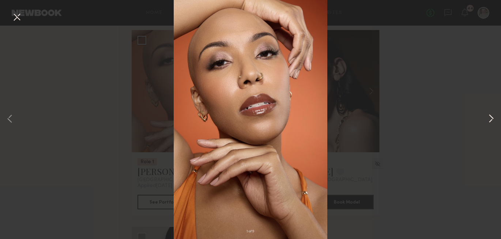
click at [494, 115] on button at bounding box center [491, 119] width 9 height 191
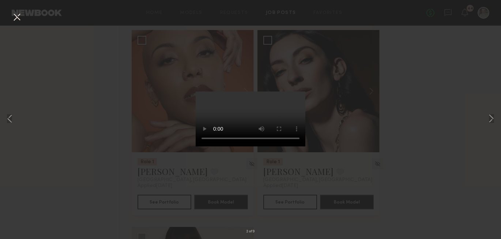
click at [431, 98] on div "2 of 9" at bounding box center [250, 119] width 501 height 239
click at [15, 16] on button at bounding box center [17, 17] width 12 height 13
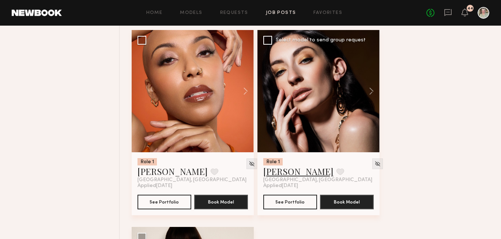
click at [289, 177] on link "Hailey M." at bounding box center [298, 171] width 70 height 12
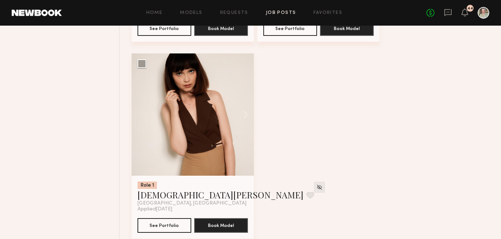
scroll to position [1674, 0]
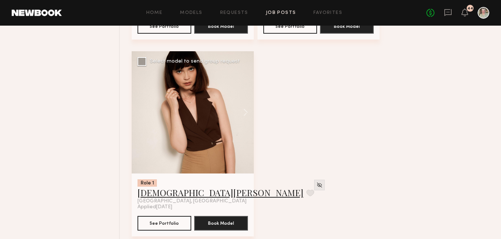
click at [162, 198] on link "Thais M." at bounding box center [221, 193] width 166 height 12
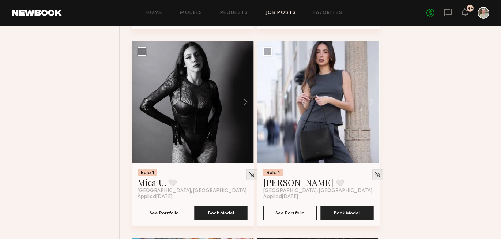
scroll to position [504, 0]
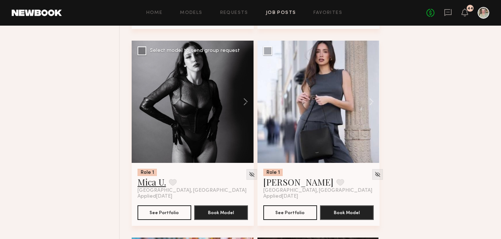
click at [159, 183] on link "Mica U." at bounding box center [152, 182] width 29 height 12
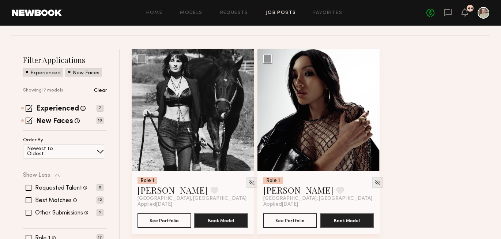
scroll to position [80, 0]
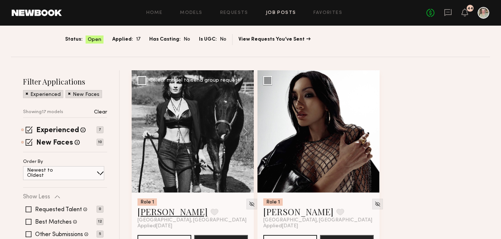
click at [154, 214] on link "Leann V." at bounding box center [173, 212] width 70 height 12
click at [290, 215] on link "[PERSON_NAME]" at bounding box center [298, 212] width 70 height 12
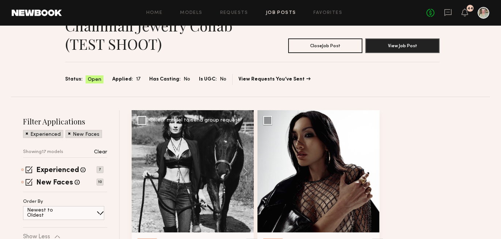
scroll to position [0, 0]
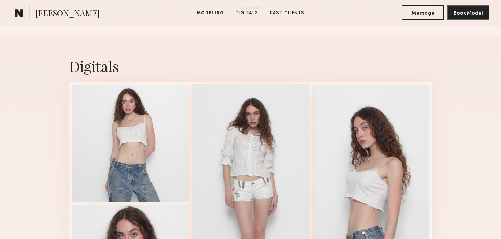
scroll to position [713, 0]
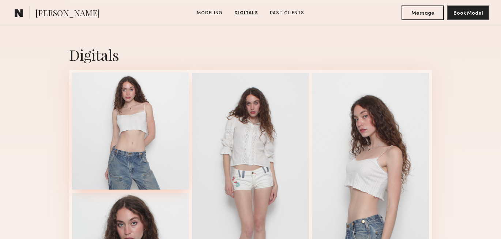
click at [157, 119] on div at bounding box center [130, 130] width 117 height 117
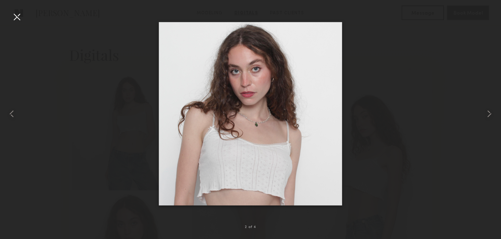
click at [46, 82] on div at bounding box center [250, 114] width 501 height 204
click at [138, 63] on div at bounding box center [250, 114] width 501 height 204
click at [132, 150] on div at bounding box center [250, 114] width 501 height 204
click at [17, 20] on div at bounding box center [17, 17] width 12 height 12
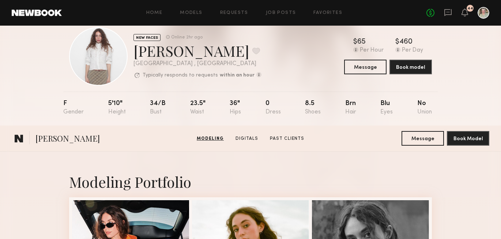
scroll to position [0, 0]
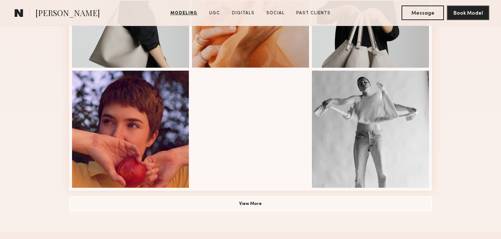
scroll to position [505, 0]
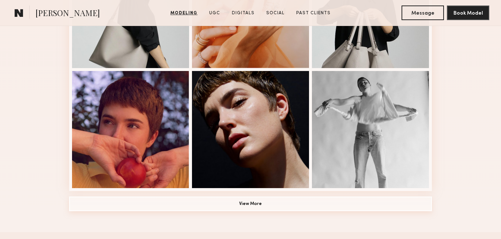
click at [245, 202] on button "View More" at bounding box center [250, 203] width 363 height 15
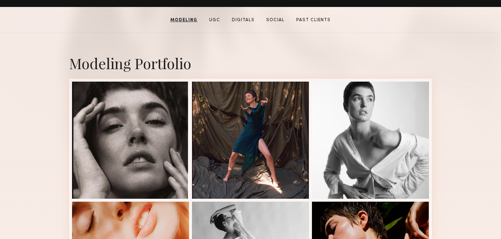
scroll to position [137, 0]
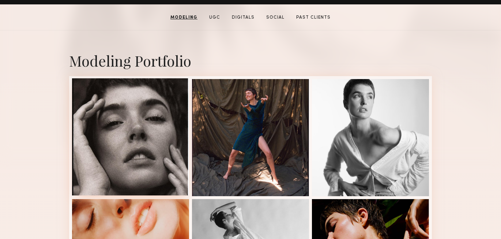
click at [136, 138] on div at bounding box center [130, 136] width 117 height 117
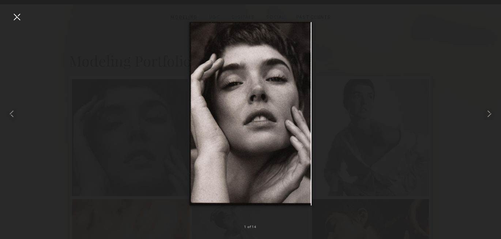
click at [18, 18] on div at bounding box center [17, 17] width 12 height 12
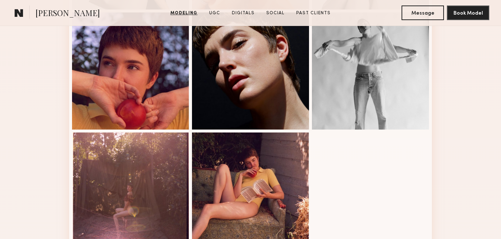
scroll to position [563, 0]
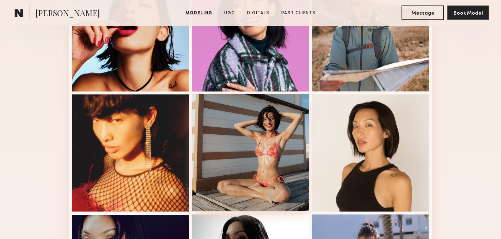
scroll to position [180, 0]
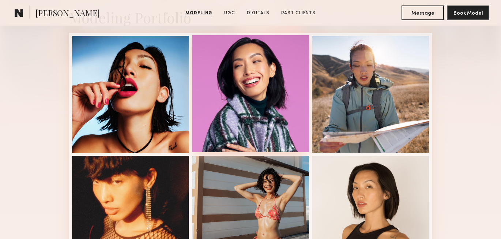
click at [277, 115] on div at bounding box center [250, 93] width 117 height 117
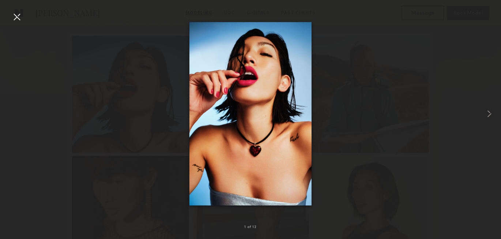
click at [16, 18] on div at bounding box center [17, 17] width 12 height 12
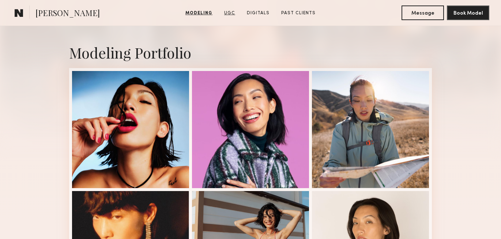
scroll to position [280, 0]
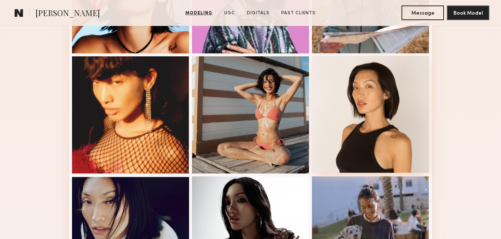
click at [364, 89] on div at bounding box center [370, 114] width 117 height 117
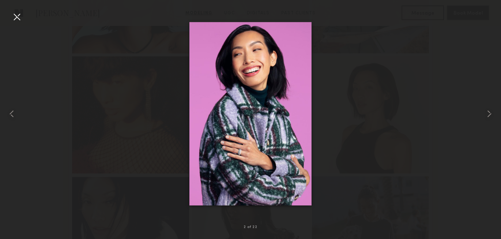
click at [17, 17] on div at bounding box center [17, 17] width 12 height 12
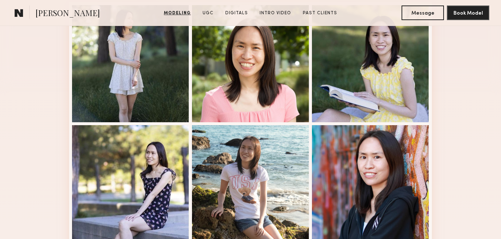
scroll to position [250, 0]
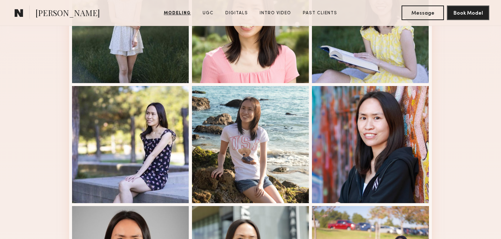
click at [18, 15] on common-icon at bounding box center [19, 13] width 9 height 10
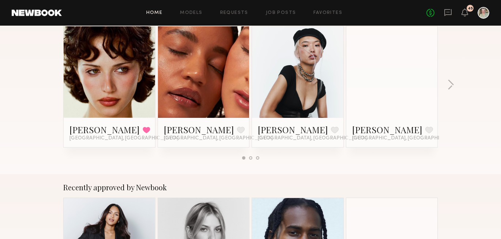
scroll to position [141, 0]
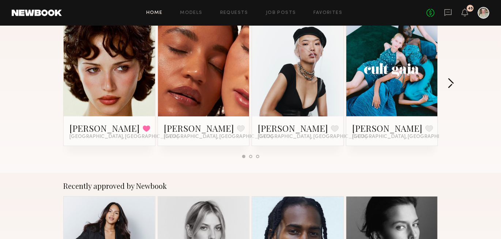
click at [453, 82] on button "button" at bounding box center [450, 84] width 7 height 12
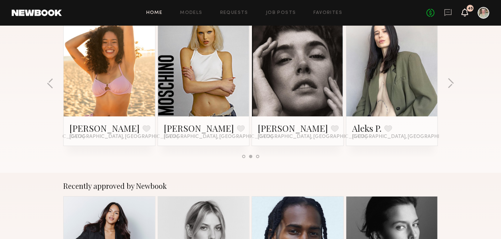
click at [463, 15] on icon at bounding box center [465, 12] width 6 height 5
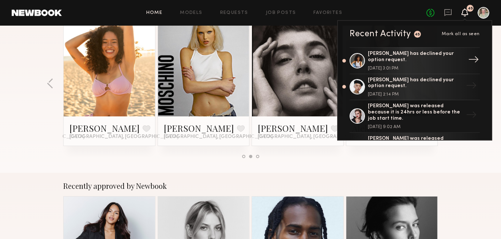
click at [467, 56] on div "→" at bounding box center [473, 60] width 17 height 19
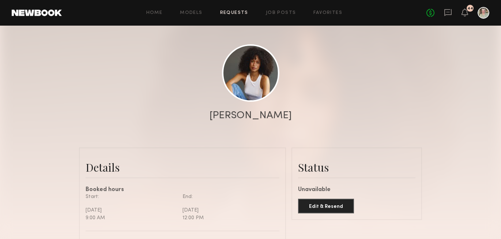
scroll to position [74, 0]
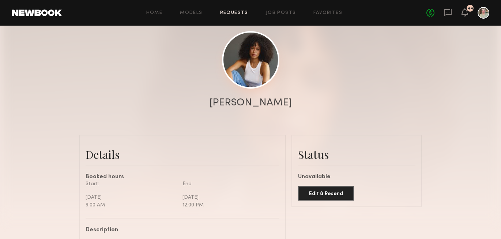
click at [251, 76] on link at bounding box center [250, 59] width 57 height 57
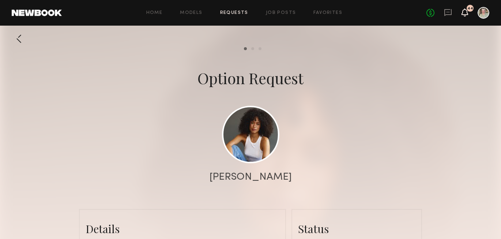
click at [467, 11] on icon at bounding box center [465, 12] width 6 height 5
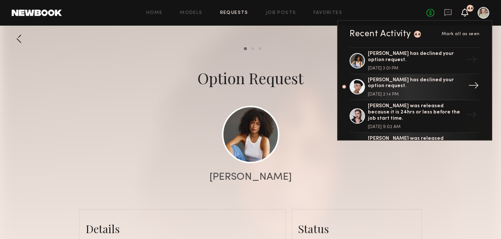
click at [417, 79] on div "[PERSON_NAME] has declined your option request." at bounding box center [415, 83] width 95 height 12
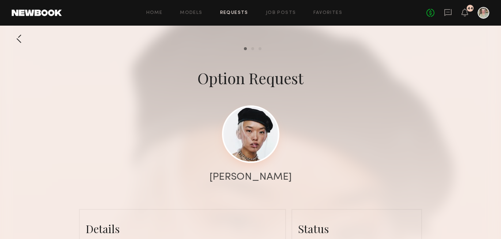
click at [258, 139] on link at bounding box center [250, 133] width 57 height 57
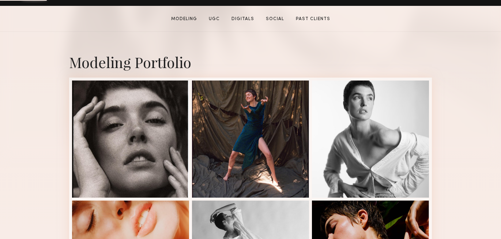
scroll to position [136, 0]
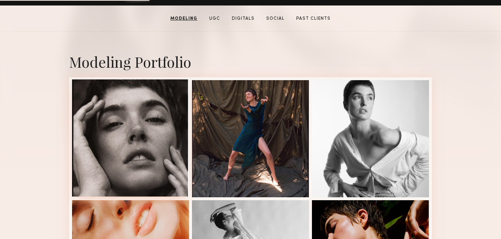
click at [135, 152] on div at bounding box center [130, 137] width 117 height 117
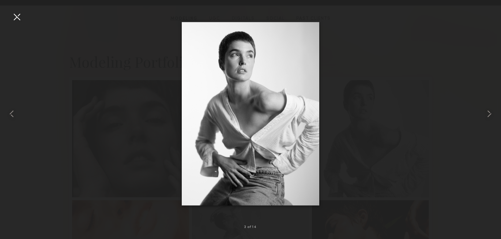
click at [18, 16] on div at bounding box center [17, 17] width 12 height 12
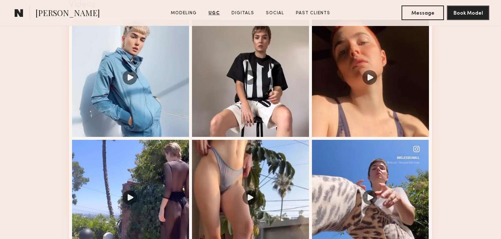
scroll to position [857, 0]
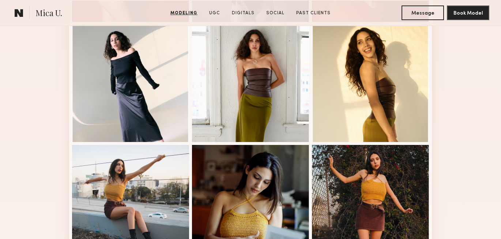
scroll to position [432, 0]
click at [256, 67] on div at bounding box center [250, 83] width 117 height 117
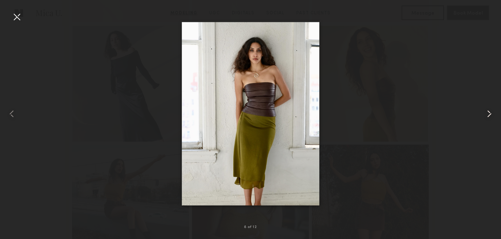
click at [487, 111] on common-icon at bounding box center [490, 114] width 12 height 12
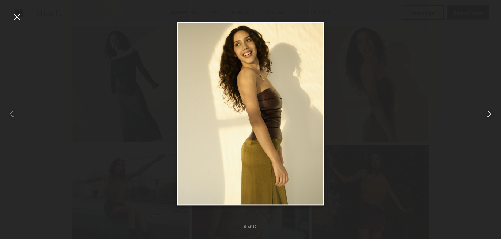
click at [487, 111] on common-icon at bounding box center [490, 114] width 12 height 12
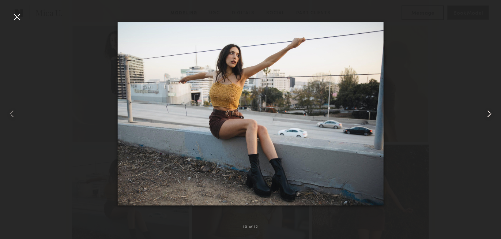
click at [487, 111] on common-icon at bounding box center [490, 114] width 12 height 12
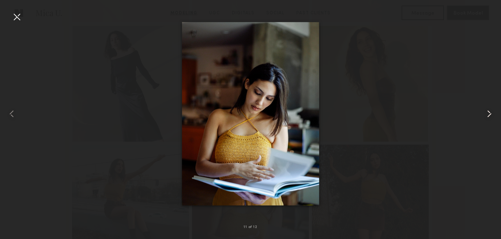
click at [488, 111] on common-icon at bounding box center [490, 114] width 12 height 12
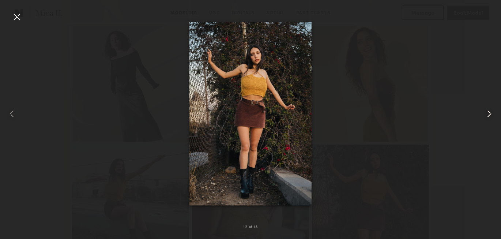
click at [488, 111] on common-icon at bounding box center [490, 114] width 12 height 12
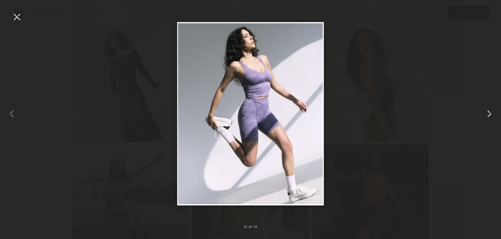
click at [488, 111] on common-icon at bounding box center [490, 114] width 12 height 12
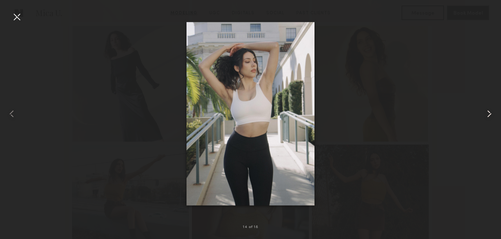
click at [488, 111] on common-icon at bounding box center [490, 114] width 12 height 12
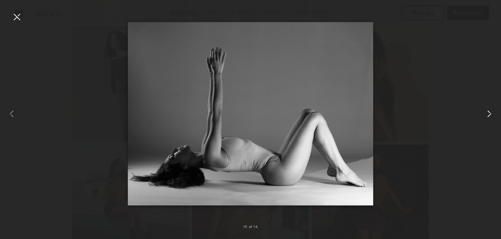
click at [488, 111] on common-icon at bounding box center [490, 114] width 12 height 12
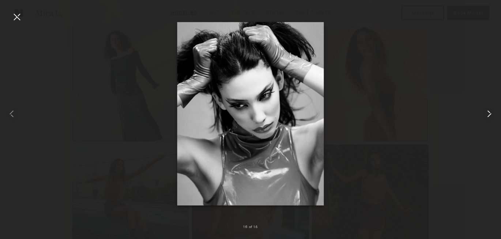
click at [488, 111] on common-icon at bounding box center [490, 114] width 12 height 12
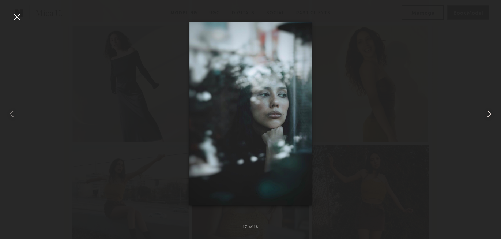
click at [488, 111] on common-icon at bounding box center [490, 114] width 12 height 12
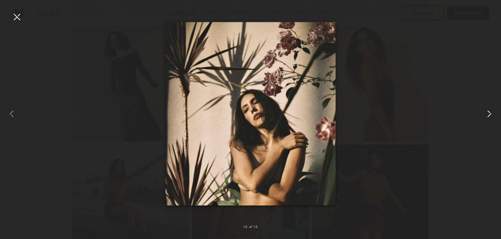
click at [488, 111] on common-icon at bounding box center [490, 114] width 12 height 12
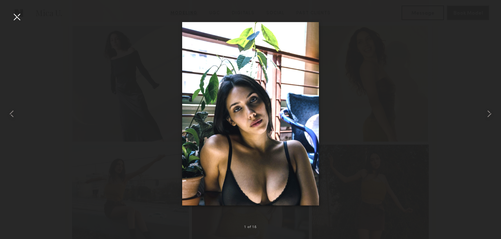
click at [17, 18] on div at bounding box center [17, 17] width 12 height 12
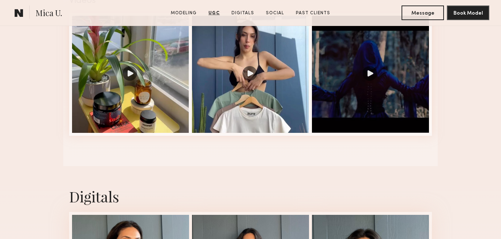
scroll to position [1000, 0]
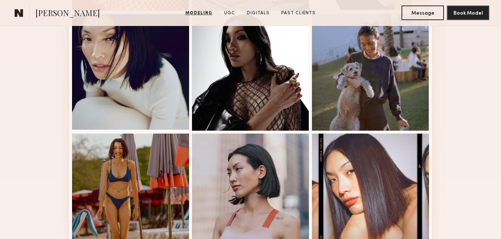
scroll to position [511, 0]
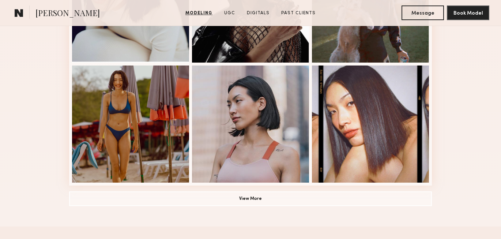
click at [355, 157] on div at bounding box center [370, 123] width 117 height 117
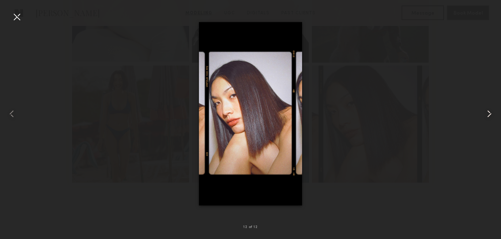
click at [486, 113] on common-icon at bounding box center [490, 114] width 12 height 12
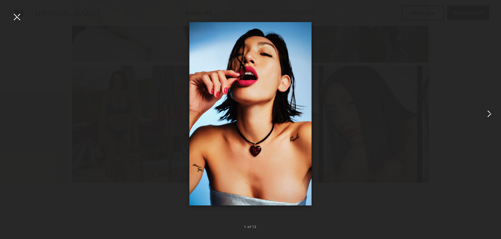
click at [486, 113] on common-icon at bounding box center [490, 114] width 12 height 12
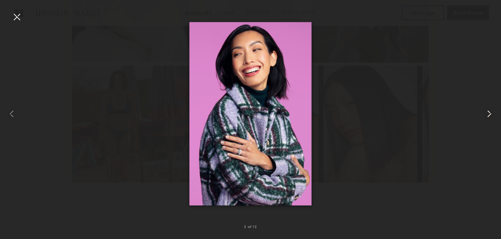
click at [486, 113] on common-icon at bounding box center [490, 114] width 12 height 12
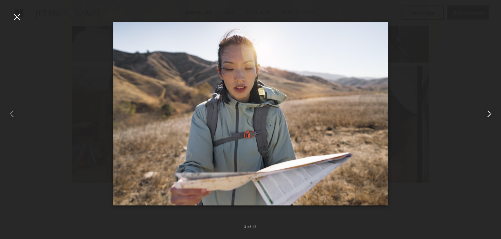
click at [486, 113] on common-icon at bounding box center [490, 114] width 12 height 12
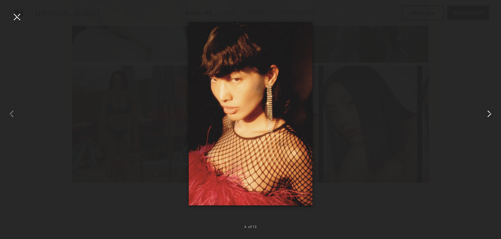
click at [486, 113] on common-icon at bounding box center [490, 114] width 12 height 12
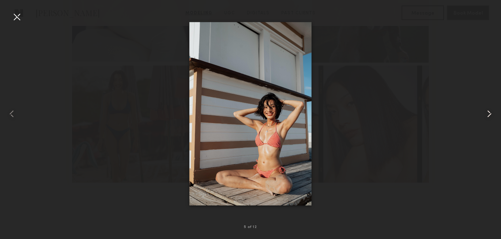
click at [486, 113] on common-icon at bounding box center [490, 114] width 12 height 12
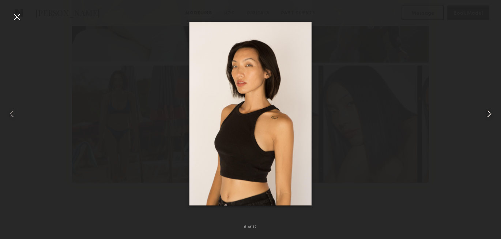
click at [486, 113] on common-icon at bounding box center [490, 114] width 12 height 12
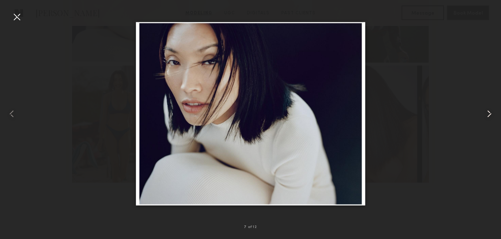
click at [486, 113] on common-icon at bounding box center [490, 114] width 12 height 12
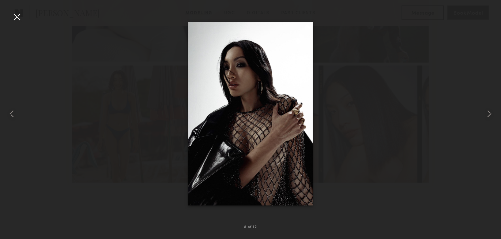
click at [18, 14] on div at bounding box center [17, 17] width 12 height 12
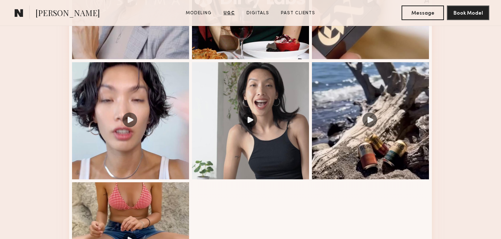
scroll to position [854, 0]
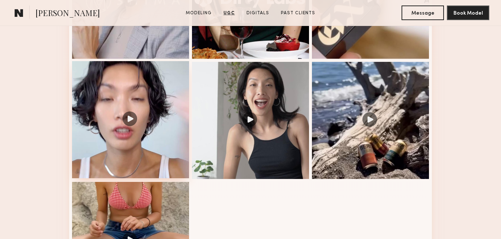
click at [126, 120] on div at bounding box center [130, 119] width 117 height 117
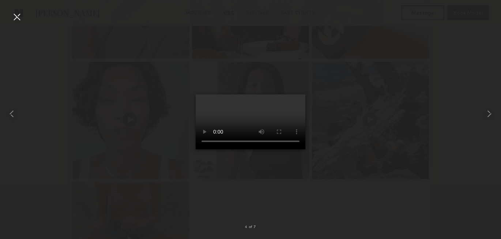
click at [13, 14] on div at bounding box center [17, 17] width 12 height 12
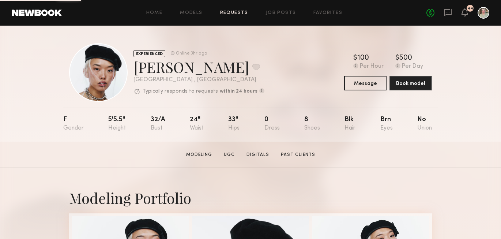
click at [232, 14] on link "Requests" at bounding box center [234, 13] width 28 height 5
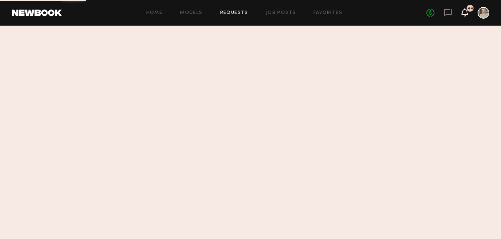
click at [464, 14] on icon at bounding box center [465, 12] width 6 height 5
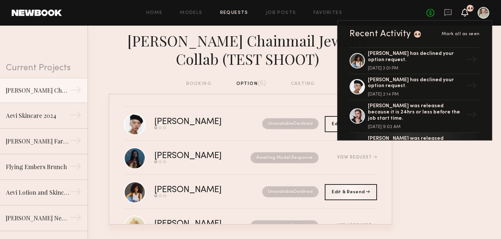
click at [464, 14] on icon at bounding box center [465, 12] width 6 height 5
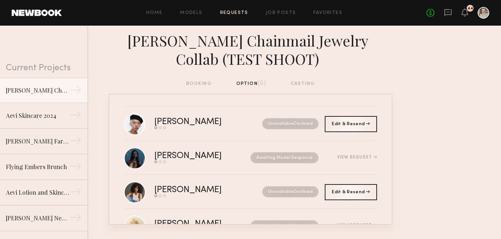
click at [188, 16] on div "Home Models Requests Job Posts Favorites Sign Out No fees up to $5,000 44" at bounding box center [276, 13] width 428 height 12
click at [282, 13] on link "Job Posts" at bounding box center [281, 13] width 30 height 5
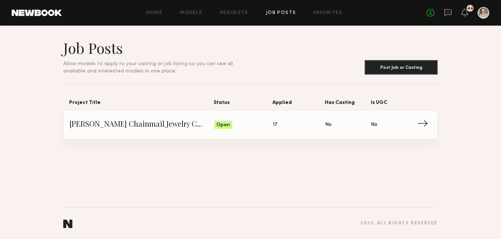
click at [270, 130] on span "Status: Open" at bounding box center [243, 124] width 59 height 11
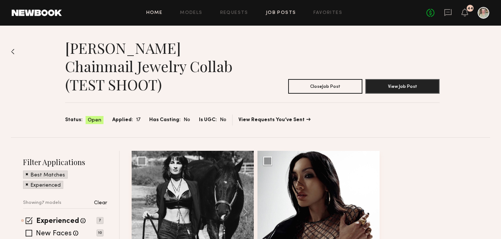
click at [159, 11] on link "Home" at bounding box center [154, 13] width 16 height 5
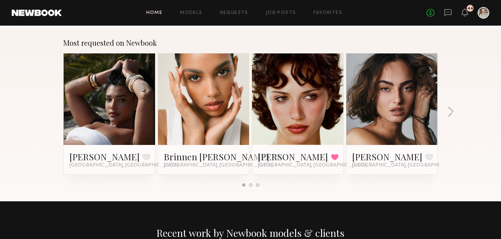
scroll to position [636, 0]
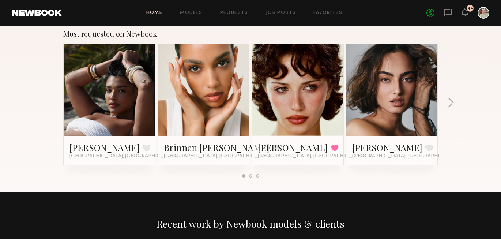
click at [34, 12] on link at bounding box center [37, 13] width 50 height 7
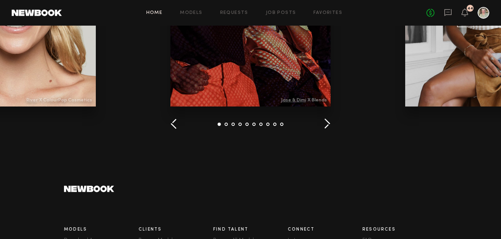
scroll to position [1093, 0]
